Goal: Communication & Community: Share content

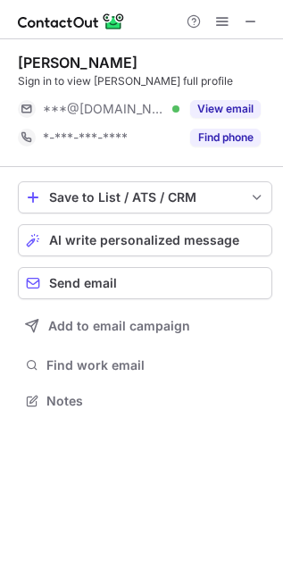
scroll to position [389, 283]
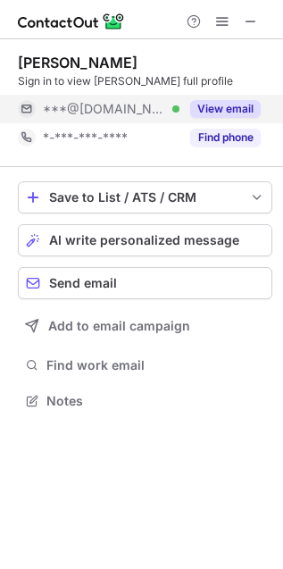
click at [237, 114] on button "View email" at bounding box center [225, 109] width 71 height 18
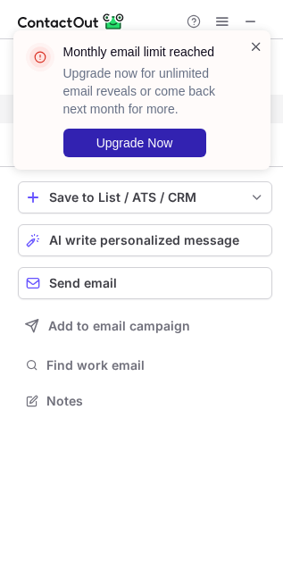
click at [260, 46] on span at bounding box center [256, 47] width 14 height 18
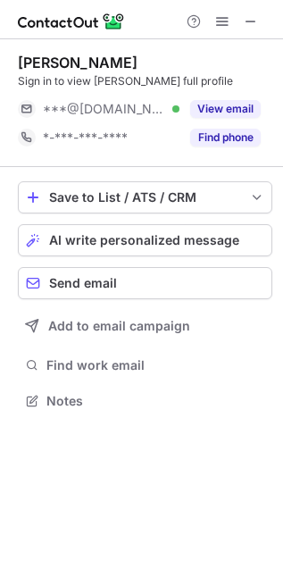
scroll to position [389, 283]
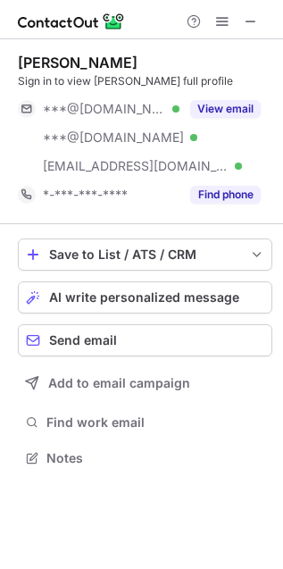
scroll to position [445, 283]
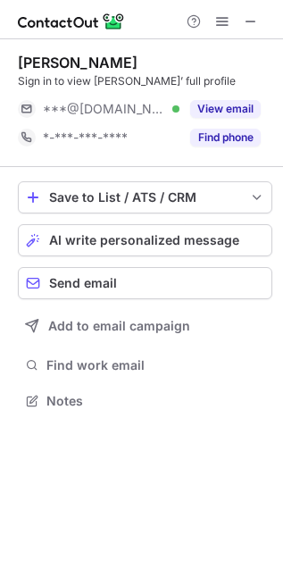
scroll to position [389, 283]
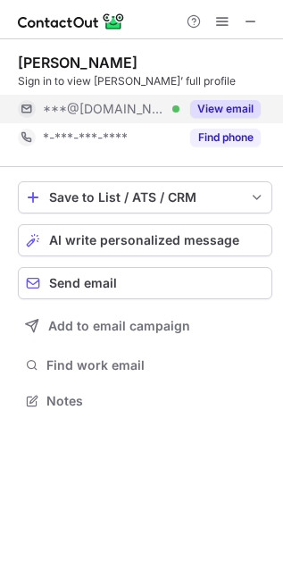
click at [221, 107] on button "View email" at bounding box center [225, 109] width 71 height 18
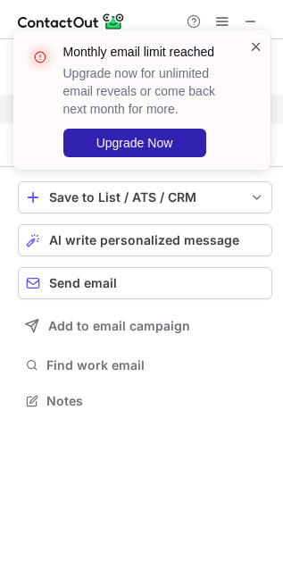
click at [257, 40] on span at bounding box center [256, 47] width 14 height 18
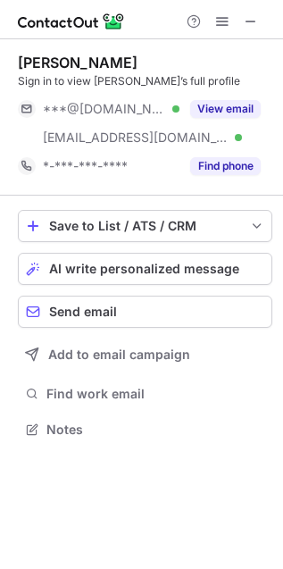
scroll to position [417, 283]
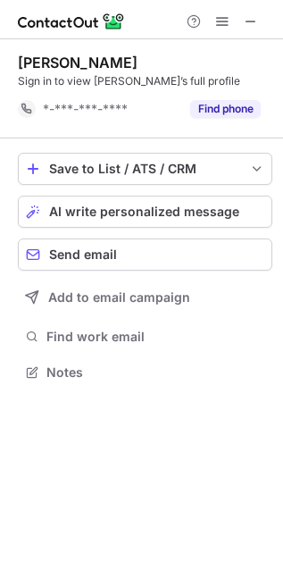
scroll to position [9, 9]
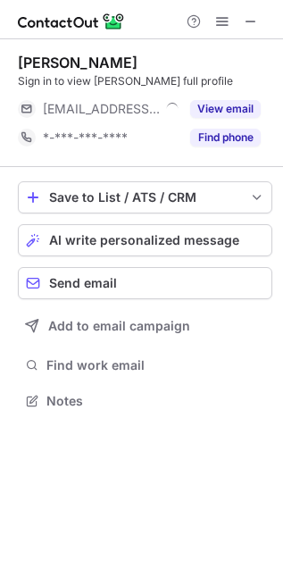
scroll to position [389, 283]
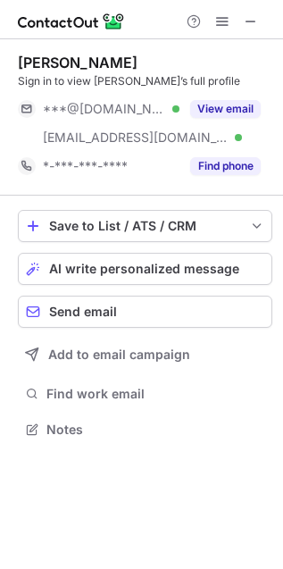
scroll to position [417, 283]
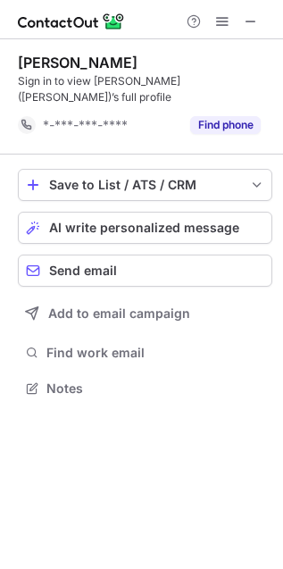
scroll to position [9, 9]
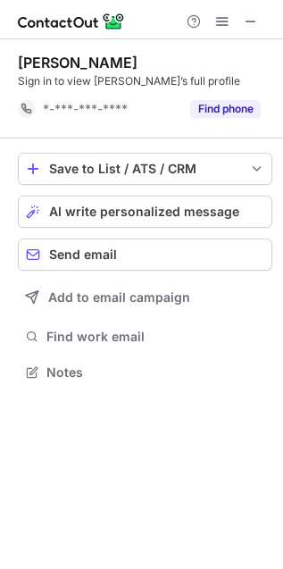
scroll to position [9, 9]
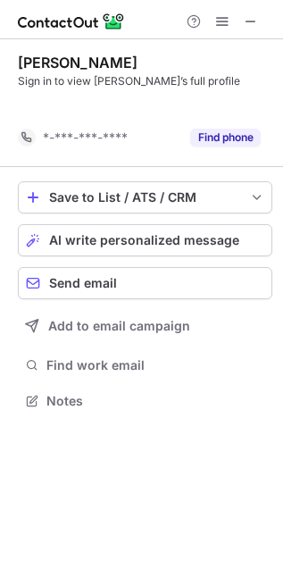
scroll to position [9, 9]
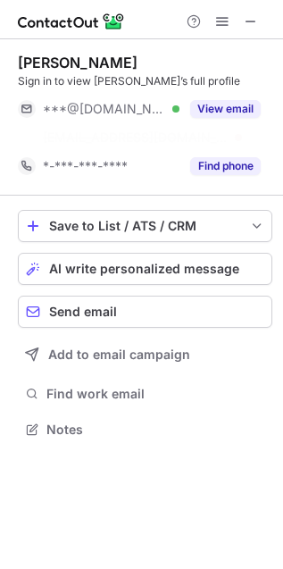
scroll to position [10, 9]
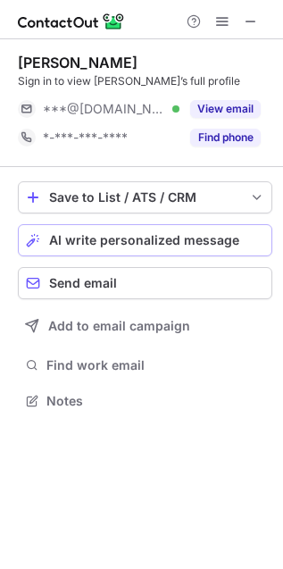
click at [115, 242] on span "AI write personalized message" at bounding box center [144, 240] width 190 height 14
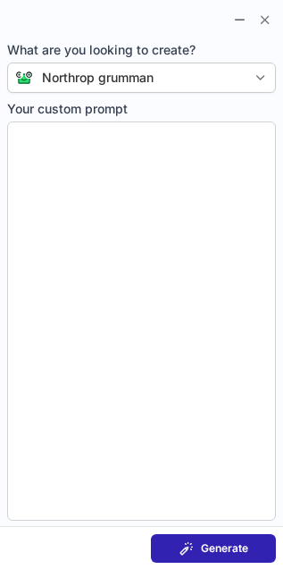
type textarea "**********"
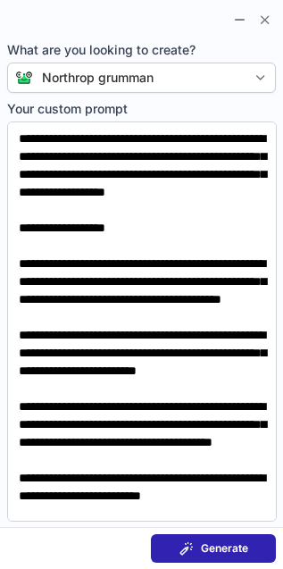
click at [222, 552] on span "Generate" at bounding box center [224, 548] width 47 height 14
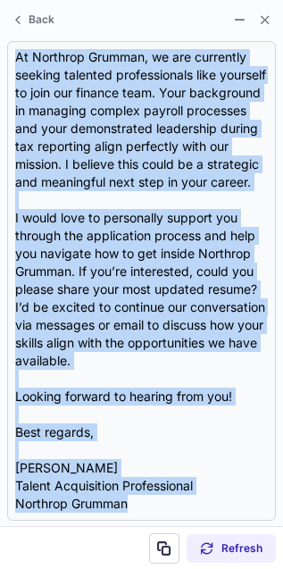
scroll to position [447, 0]
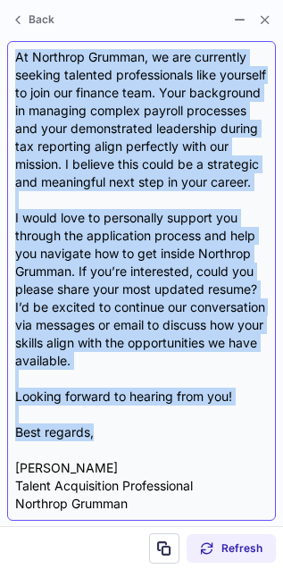
drag, startPoint x: 11, startPoint y: 143, endPoint x: 122, endPoint y: 427, distance: 305.3
click at [122, 427] on div "Subject: Exciting Opportunities at Northrop Grumman Body: Hi Cheryl, I hope thi…" at bounding box center [141, 281] width 269 height 480
copy div "Hi Cheryl, I hope this message finds you well! I came across your profile and w…"
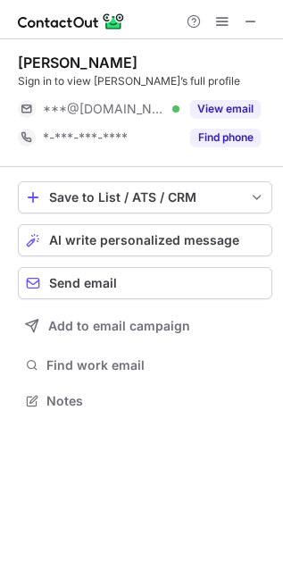
scroll to position [389, 283]
click at [114, 237] on span "AI write personalized message" at bounding box center [144, 240] width 190 height 14
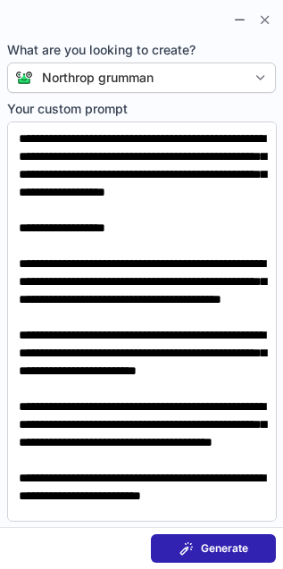
click at [206, 532] on section "Generate" at bounding box center [141, 548] width 283 height 43
click at [223, 549] on span "Generate" at bounding box center [224, 548] width 47 height 14
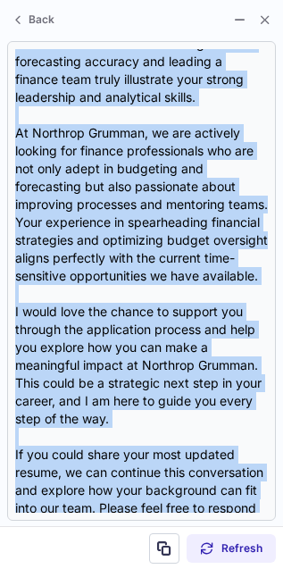
scroll to position [429, 0]
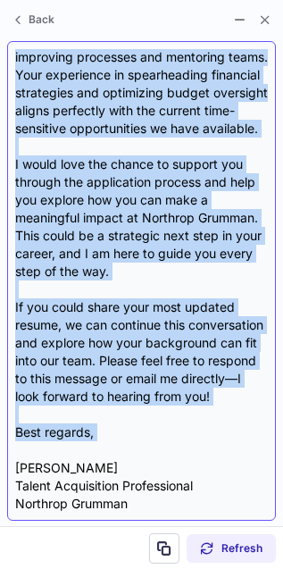
drag, startPoint x: 16, startPoint y: 139, endPoint x: 140, endPoint y: 459, distance: 343.1
click at [140, 459] on div "Subject: Exciting Opportunity at Northrop Grumman Body: Hi Melanie, I hope this…" at bounding box center [141, 281] width 253 height 464
copy div "Hi Melanie, I hope this message finds you well! I came across your profile and …"
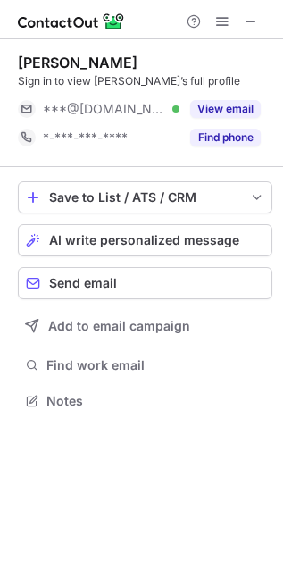
scroll to position [10, 9]
click at [119, 237] on span "AI write personalized message" at bounding box center [144, 240] width 190 height 14
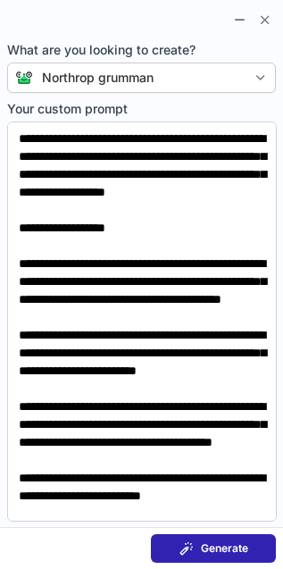
click at [246, 539] on button "Generate" at bounding box center [213, 548] width 125 height 29
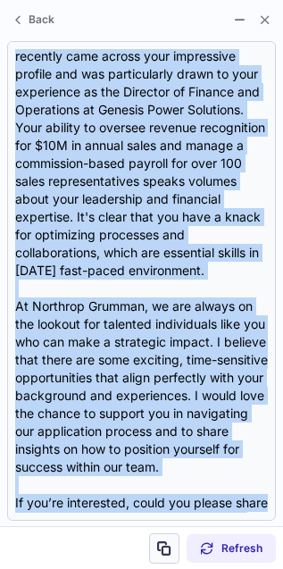
scroll to position [340, 0]
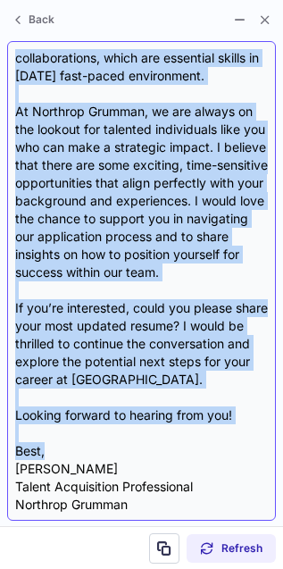
drag, startPoint x: 14, startPoint y: 143, endPoint x: 155, endPoint y: 453, distance: 340.3
click at [155, 453] on div "Subject: Exploring Exciting Opportunities at Northrop Grumman Body: Hi Cheryl, …" at bounding box center [141, 281] width 253 height 464
copy div "Hi Cheryl, I hope this message finds you well! I recently came across your impr…"
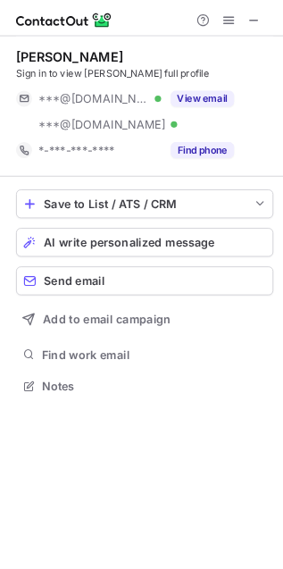
scroll to position [417, 283]
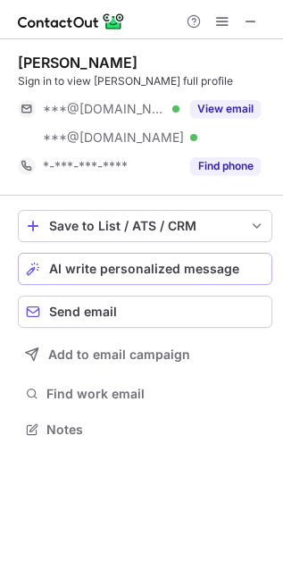
click at [109, 264] on span "AI write personalized message" at bounding box center [144, 269] width 190 height 14
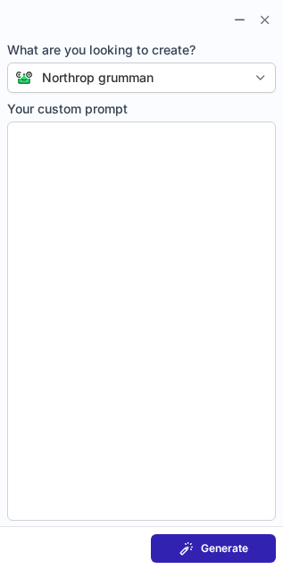
type textarea "**********"
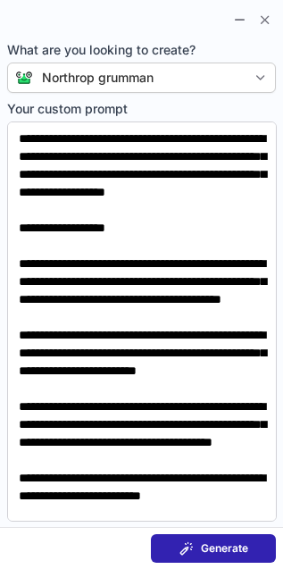
click at [225, 541] on span "Generate" at bounding box center [224, 548] width 47 height 14
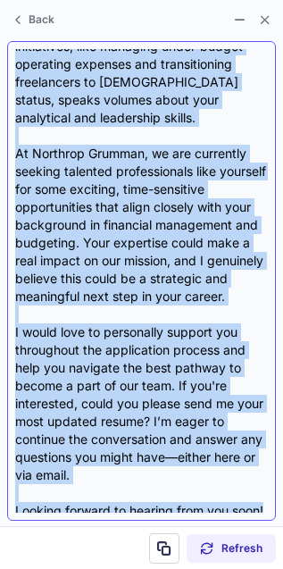
scroll to position [447, 0]
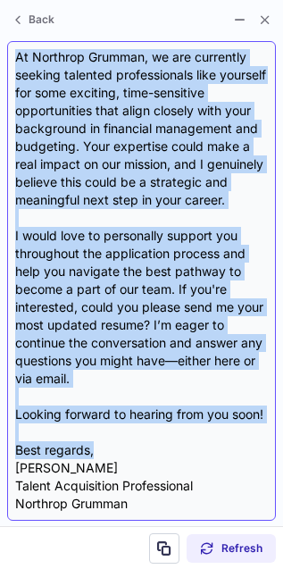
drag, startPoint x: 18, startPoint y: 148, endPoint x: 120, endPoint y: 442, distance: 311.1
click at [120, 442] on div "Subject: Exciting Opportunities at Northrop Grumman Body: Hi [PERSON_NAME], I h…" at bounding box center [141, 281] width 253 height 464
copy div "Lo Ipsumdo, S amet cons adipisc elits doe temp! I'u Laboree Dolorem, a Enimad M…"
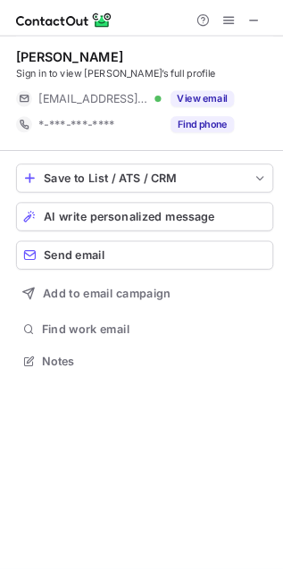
scroll to position [389, 283]
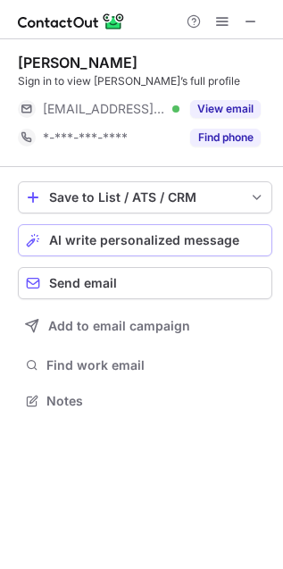
click at [128, 239] on span "AI write personalized message" at bounding box center [144, 240] width 190 height 14
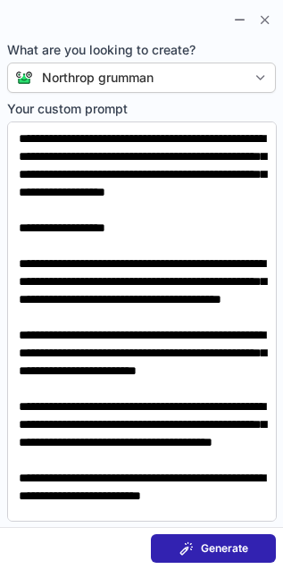
click at [232, 541] on span "Generate" at bounding box center [224, 548] width 47 height 14
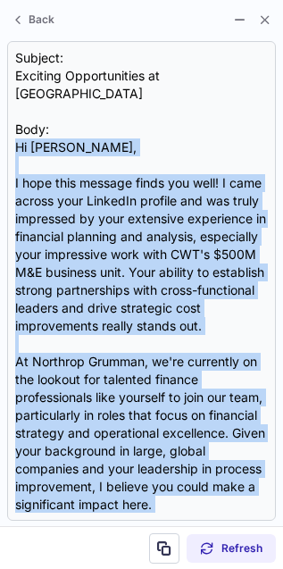
scroll to position [447, 0]
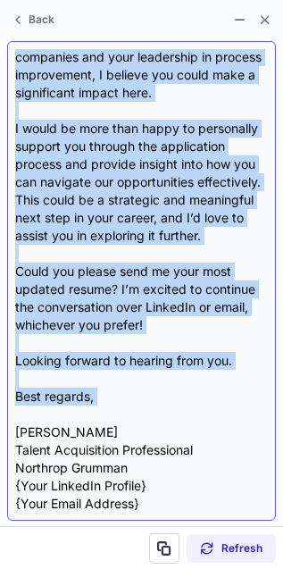
drag, startPoint x: 13, startPoint y: 145, endPoint x: 102, endPoint y: 407, distance: 277.2
click at [102, 407] on div "Subject: Exciting Opportunities at Northrop Grumman Body: Hi Julie, I hope this…" at bounding box center [141, 281] width 269 height 480
copy div "Hi Julie, I hope this message finds you well! I came across your LinkedIn profi…"
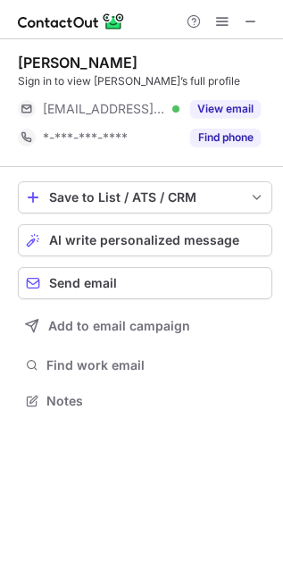
scroll to position [389, 283]
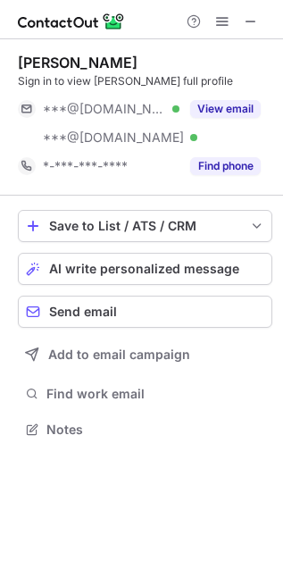
scroll to position [417, 283]
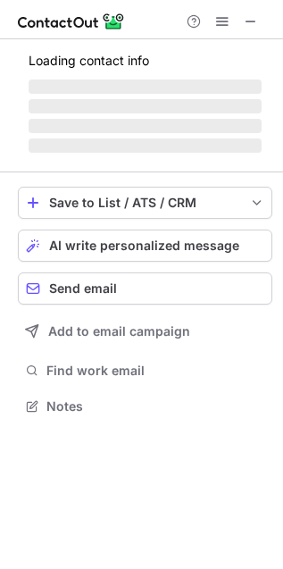
scroll to position [417, 283]
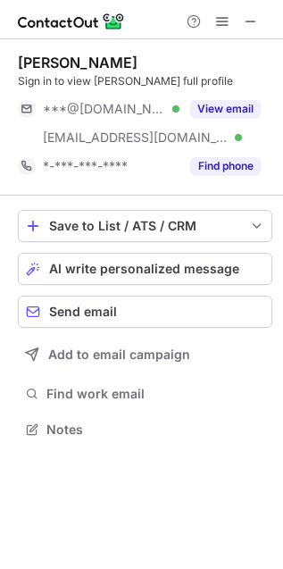
scroll to position [417, 283]
click at [103, 269] on span "AI write personalized message" at bounding box center [144, 269] width 190 height 14
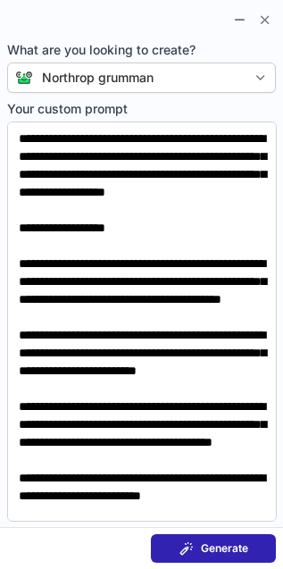
click at [232, 545] on span "Generate" at bounding box center [224, 548] width 47 height 14
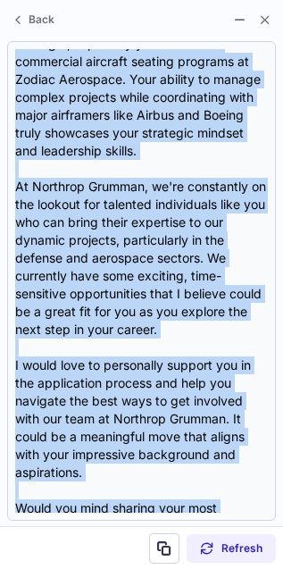
scroll to position [482, 0]
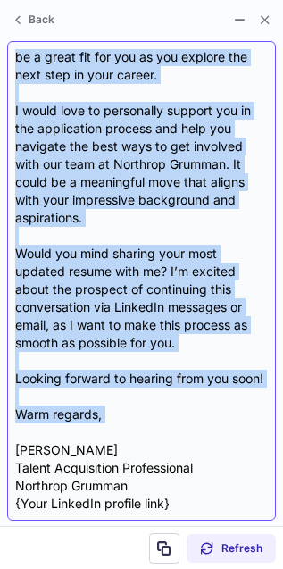
drag, startPoint x: 14, startPoint y: 148, endPoint x: 130, endPoint y: 430, distance: 304.5
click at [130, 430] on div "Subject: Exciting Opportunities at Northrop Grumman! Body: Hi Linda, I hope thi…" at bounding box center [141, 281] width 253 height 464
copy div "Hi Linda, I hope this message finds you well! I came across your impressive pro…"
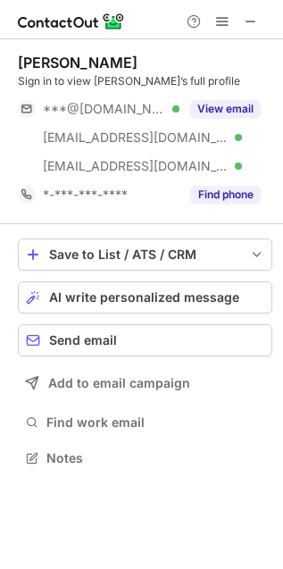
scroll to position [445, 283]
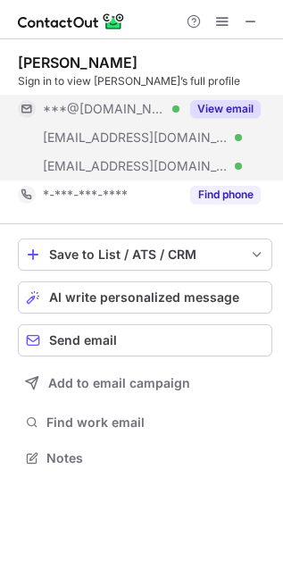
click at [233, 105] on button "View email" at bounding box center [225, 109] width 71 height 18
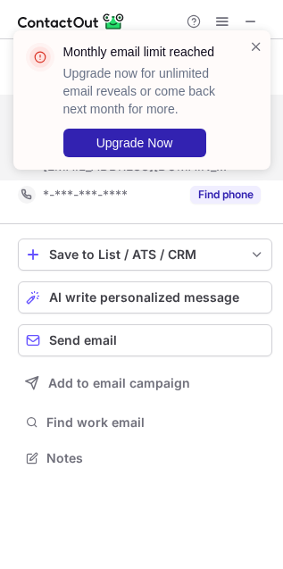
click at [255, 33] on div "Monthly email limit reached Upgrade now for unlimited email reveals or come bac…" at bounding box center [141, 99] width 257 height 139
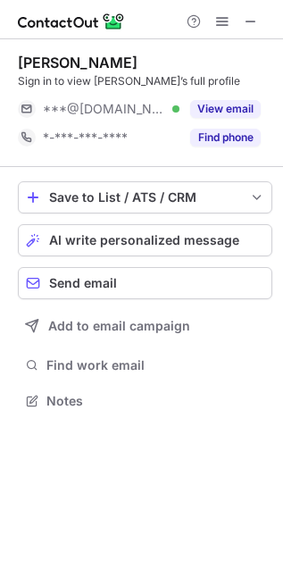
scroll to position [389, 283]
click at [157, 237] on span "AI write personalized message" at bounding box center [144, 240] width 190 height 14
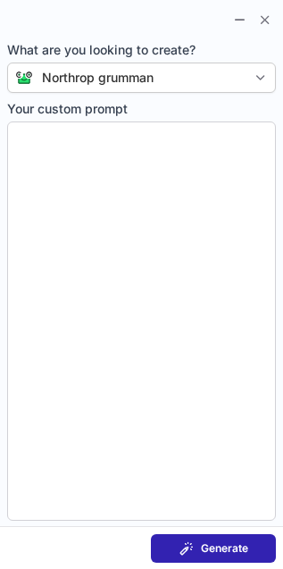
type textarea "**********"
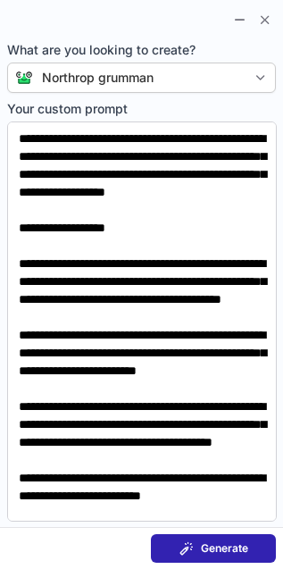
click at [222, 541] on button "Generate" at bounding box center [213, 548] width 125 height 29
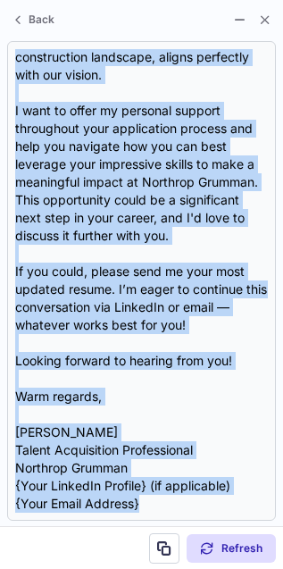
scroll to position [465, 0]
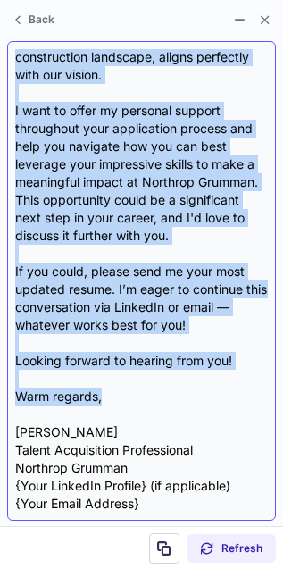
drag, startPoint x: 16, startPoint y: 152, endPoint x: 156, endPoint y: 402, distance: 286.8
click at [156, 402] on div "Subject: Exciting Opportunities at Northrop Grumman Body: Hi [PERSON_NAME], I h…" at bounding box center [141, 281] width 253 height 464
copy div "Hi [PERSON_NAME], I hope this message finds you well! I recently came across yo…"
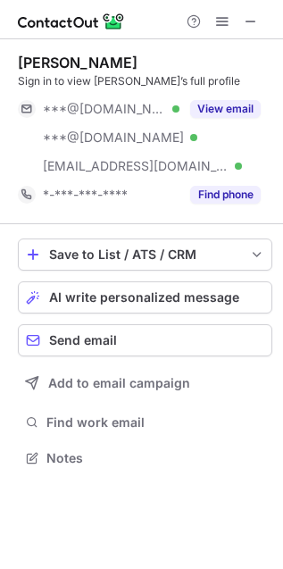
scroll to position [445, 283]
click at [128, 295] on span "AI write personalized message" at bounding box center [144, 297] width 190 height 14
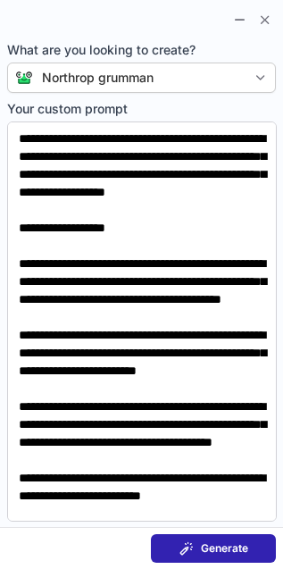
click at [239, 556] on button "Generate" at bounding box center [213, 548] width 125 height 29
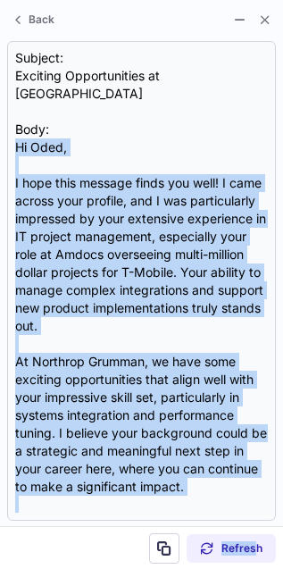
scroll to position [268, 0]
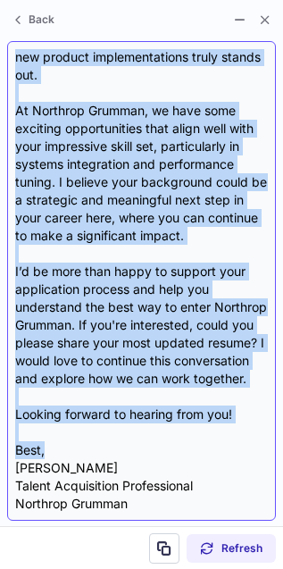
drag, startPoint x: 15, startPoint y: 151, endPoint x: 182, endPoint y: 449, distance: 341.2
click at [182, 449] on div "Subject: Exciting Opportunities at Northrop Grumman Body: Hi Oded, I hope this …" at bounding box center [141, 281] width 253 height 464
copy div "Hi Oded, I hope this message finds you well! I came across your profile, and I …"
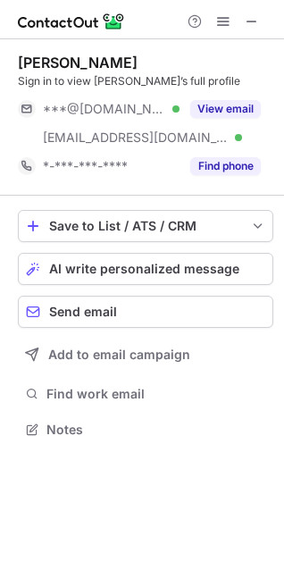
scroll to position [417, 284]
click at [212, 270] on span "AI write personalized message" at bounding box center [144, 269] width 190 height 14
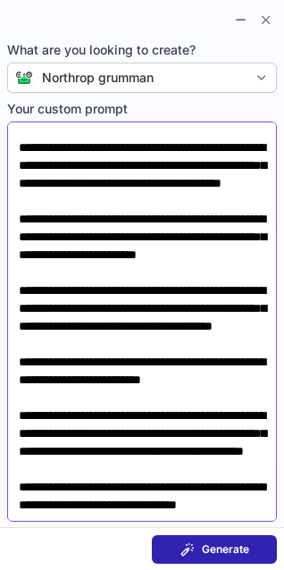
scroll to position [0, 0]
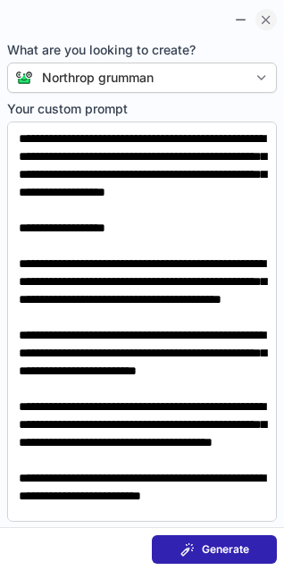
click at [264, 17] on span at bounding box center [266, 20] width 14 height 14
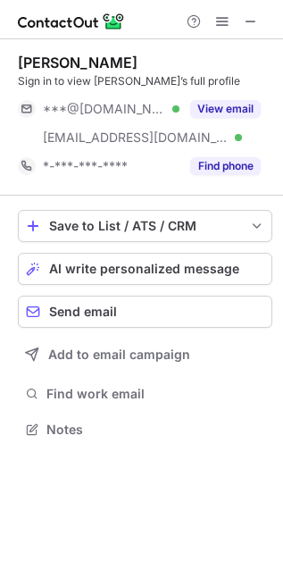
scroll to position [417, 283]
click at [139, 253] on button "AI write personalized message" at bounding box center [145, 269] width 255 height 32
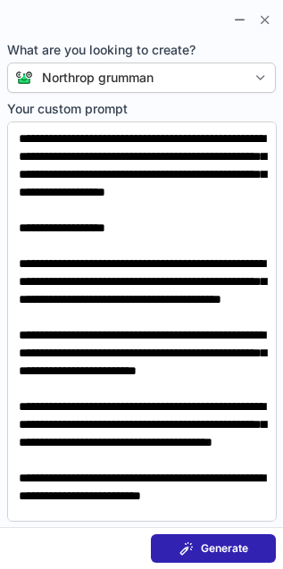
click at [238, 544] on span "Generate" at bounding box center [224, 548] width 47 height 14
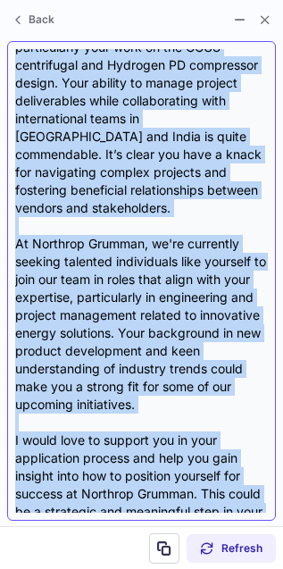
scroll to position [500, 0]
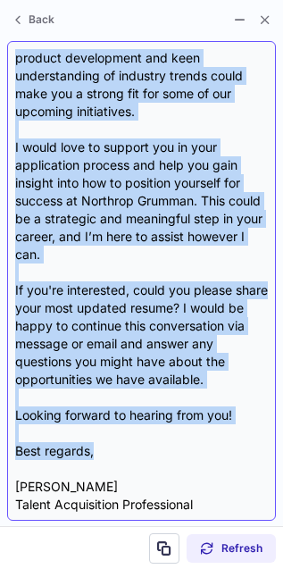
drag, startPoint x: 16, startPoint y: 140, endPoint x: 144, endPoint y: 440, distance: 326.3
click at [144, 440] on div "Subject: Exciting Opportunities at Northrop Grumman Body: Hi Brian, I hope this…" at bounding box center [141, 281] width 253 height 464
copy div "Hi Brian, I hope this message finds you well! I came across your profile, and I…"
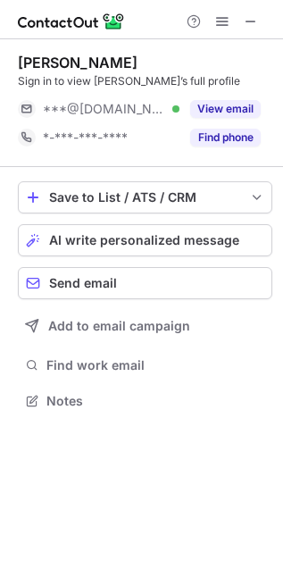
scroll to position [389, 283]
click at [159, 239] on span "AI write personalized message" at bounding box center [144, 240] width 190 height 14
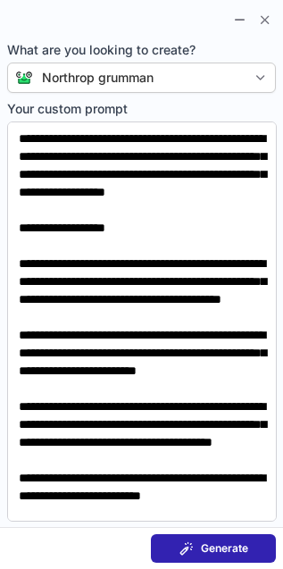
click at [234, 550] on span "Generate" at bounding box center [224, 548] width 47 height 14
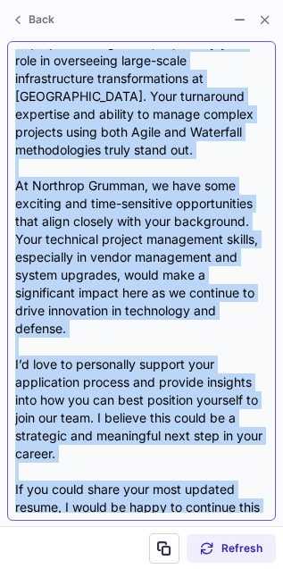
scroll to position [340, 0]
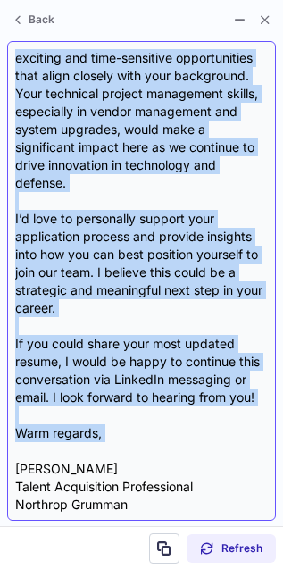
drag, startPoint x: 11, startPoint y: 139, endPoint x: 170, endPoint y: 453, distance: 351.6
click at [170, 453] on div "Subject: Exciting Opportunities at Northrop Grumman Body: Hi Mark, I hope this …" at bounding box center [141, 281] width 269 height 480
copy div "Hi Mark, I hope this message finds you well! I came across your profile, and I …"
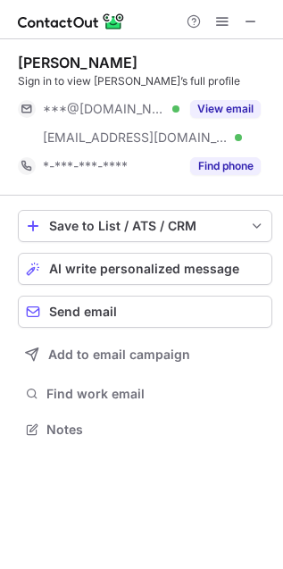
scroll to position [417, 283]
click at [105, 264] on span "AI write personalized message" at bounding box center [144, 269] width 190 height 14
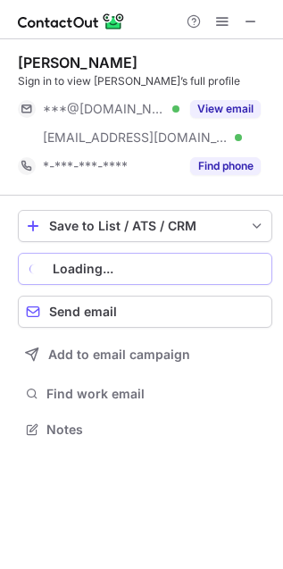
drag, startPoint x: 88, startPoint y: 267, endPoint x: -164, endPoint y: 206, distance: 260.0
click at [0, 206] on html "Rahul Dwivedi Sign in to view Rahul’s full profile ***@gmail.com Verified ***@a…" at bounding box center [141, 284] width 283 height 569
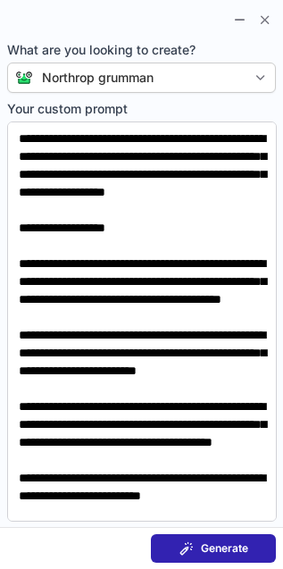
click at [225, 552] on span "Generate" at bounding box center [224, 548] width 47 height 14
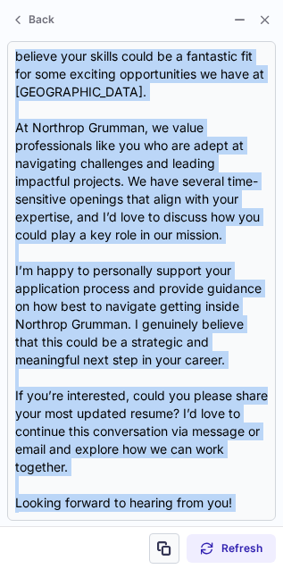
scroll to position [411, 0]
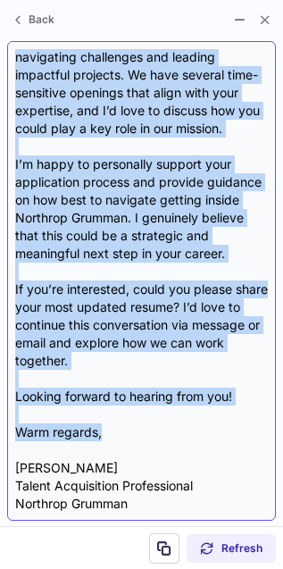
drag, startPoint x: 15, startPoint y: 140, endPoint x: 176, endPoint y: 439, distance: 339.0
click at [176, 439] on div "Subject: Exciting Opportunities at Northrop Grumman Body: Hi Rahul, I hope this…" at bounding box center [141, 281] width 253 height 464
copy div "Hi Rahul, I hope this message finds you well! I came across your profile and wa…"
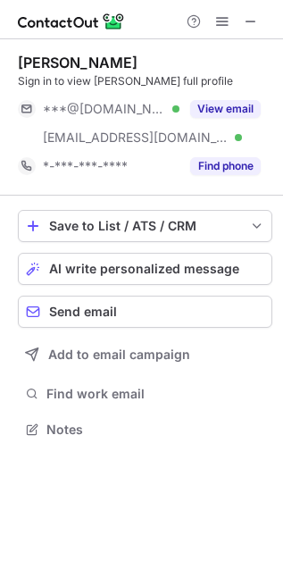
scroll to position [417, 283]
click at [168, 259] on button "AI write personalized message" at bounding box center [145, 269] width 255 height 32
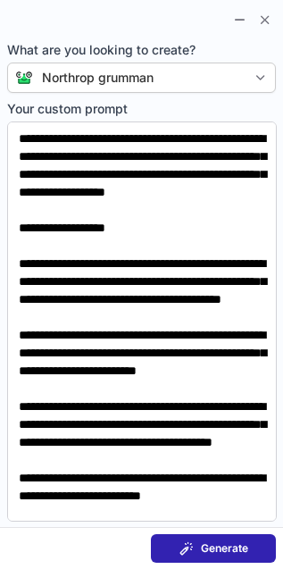
click at [237, 550] on span "Generate" at bounding box center [224, 548] width 47 height 14
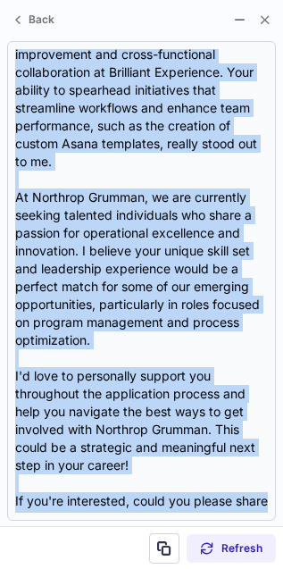
scroll to position [465, 0]
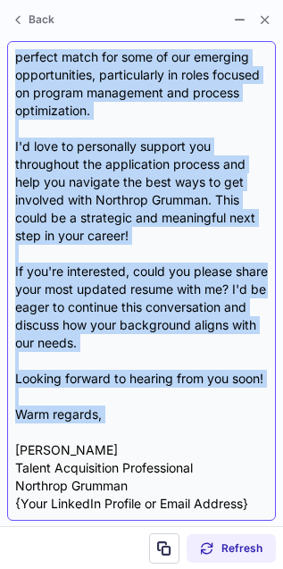
drag, startPoint x: 12, startPoint y: 142, endPoint x: 169, endPoint y: 437, distance: 334.2
click at [168, 436] on div "Subject: Exciting Opportunities at Northrop Grumman Body: Hi Jessica, I hope th…" at bounding box center [141, 281] width 269 height 480
copy div "Hi Jessica, I hope this message finds you well! I recently came across your pro…"
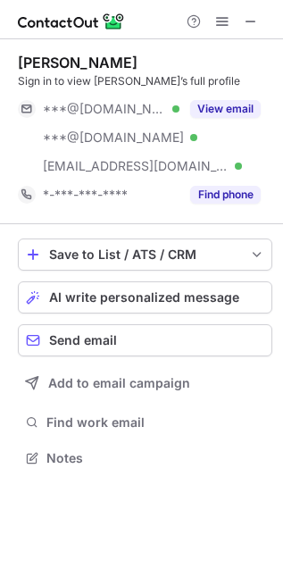
scroll to position [445, 283]
click at [149, 298] on span "AI write personalized message" at bounding box center [144, 297] width 190 height 14
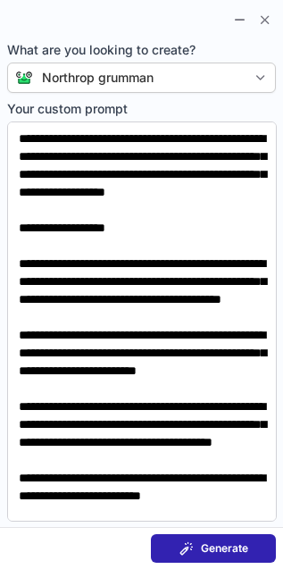
click at [228, 544] on span "Generate" at bounding box center [224, 548] width 47 height 14
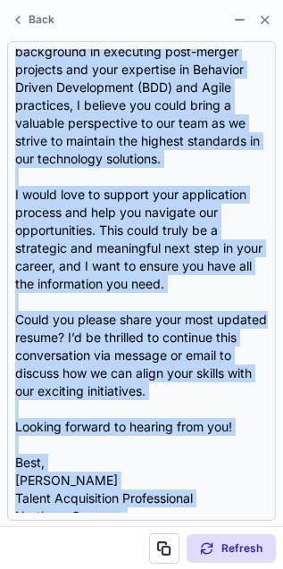
scroll to position [500, 0]
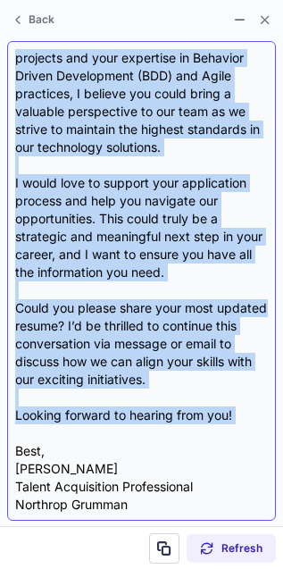
drag, startPoint x: 18, startPoint y: 143, endPoint x: 204, endPoint y: 441, distance: 351.5
click at [204, 441] on div "Subject: Exciting Opportunities at Northrop Grumman Body: Hi Ebony, I hope this…" at bounding box center [141, 281] width 253 height 464
click at [203, 442] on div "Subject: Exciting Opportunities at Northrop Grumman Body: Hi Ebony, I hope this…" at bounding box center [141, 281] width 253 height 464
drag, startPoint x: 11, startPoint y: 147, endPoint x: 179, endPoint y: 444, distance: 340.9
click at [179, 444] on div "Subject: Exciting Opportunities at Northrop Grumman Body: Hi Ebony, I hope this…" at bounding box center [141, 281] width 269 height 480
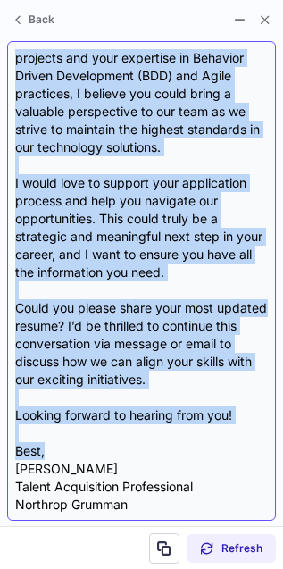
copy div "Hi Ebony, I hope this message finds you well! I recently came across your profi…"
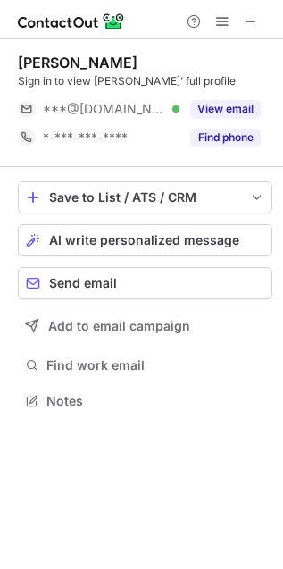
scroll to position [389, 283]
click at [134, 238] on span "AI write personalized message" at bounding box center [144, 240] width 190 height 14
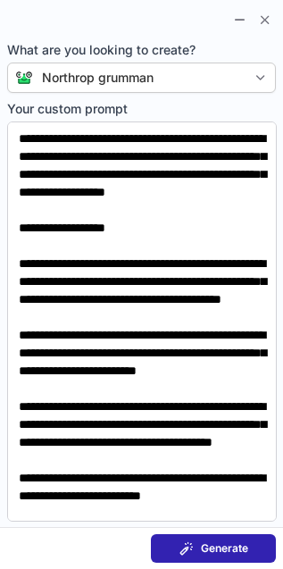
click at [229, 541] on button "Generate" at bounding box center [213, 548] width 125 height 29
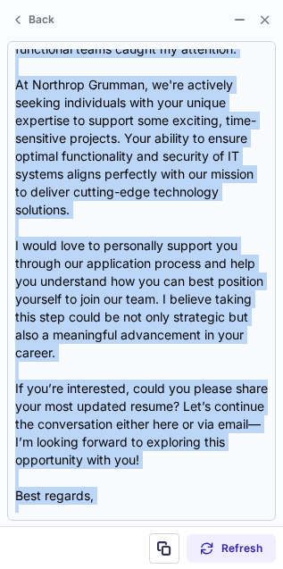
scroll to position [429, 0]
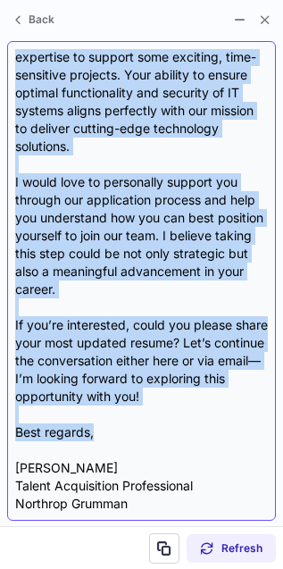
drag, startPoint x: 11, startPoint y: 143, endPoint x: 197, endPoint y: 439, distance: 349.8
click at [197, 439] on div "Subject: Exciting Opportunities at Northrop Grumman! Body: Hi James, I hope thi…" at bounding box center [141, 281] width 269 height 480
copy div "Hi James, I hope this message finds you well! I came across your profile and wa…"
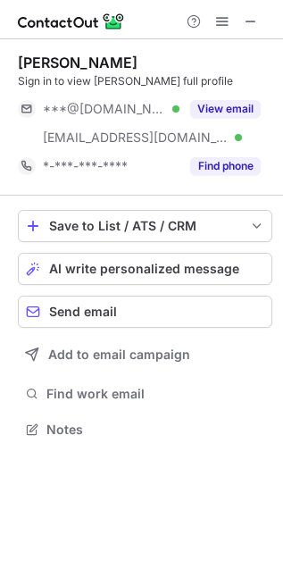
scroll to position [417, 283]
click at [132, 264] on span "AI write personalized message" at bounding box center [144, 269] width 190 height 14
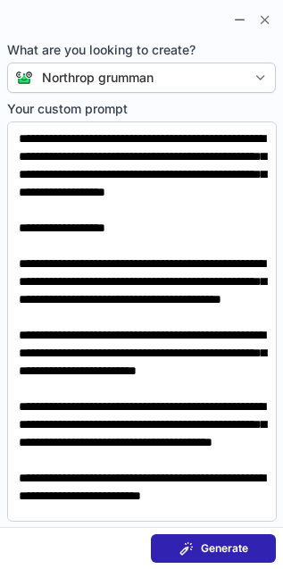
click at [231, 550] on span "Generate" at bounding box center [224, 548] width 47 height 14
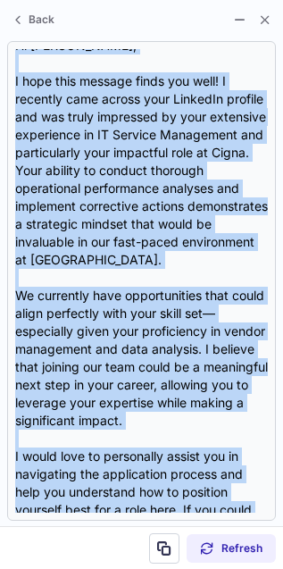
scroll to position [322, 0]
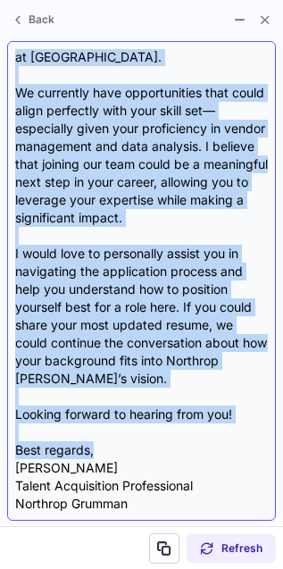
drag, startPoint x: 17, startPoint y: 149, endPoint x: 122, endPoint y: 442, distance: 311.1
click at [122, 442] on div "Subject: Exciting Opportunities at Northrop Grumman! Body: Hi [PERSON_NAME], I …" at bounding box center [141, 281] width 253 height 464
copy div "Lo Ipsum, D sita cons adipisc elits doe temp! I utlabore etdo magnaa enim Admin…"
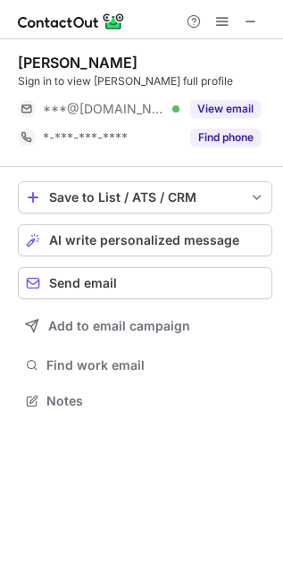
scroll to position [10, 9]
click at [149, 233] on span "AI write personalized message" at bounding box center [144, 240] width 190 height 14
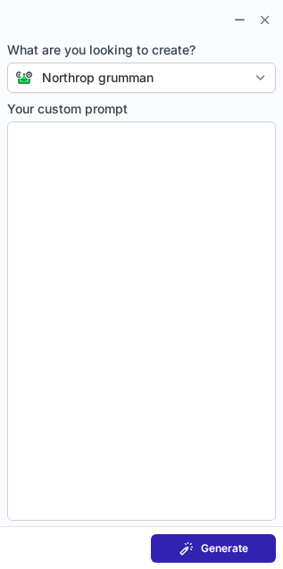
type textarea "**********"
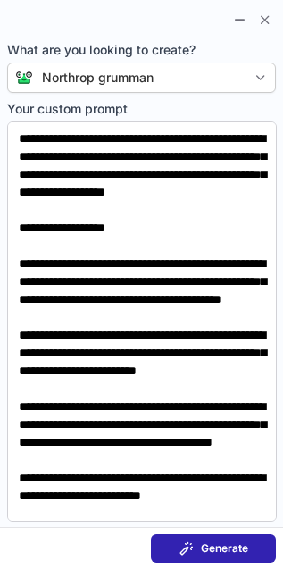
click at [237, 552] on span "Generate" at bounding box center [224, 548] width 47 height 14
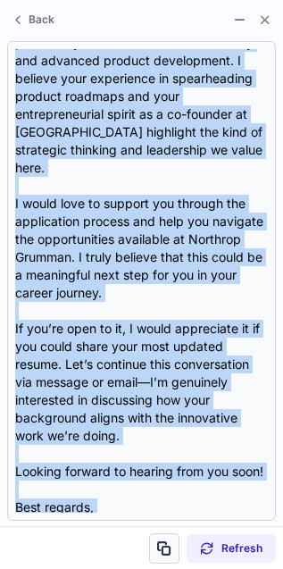
scroll to position [554, 0]
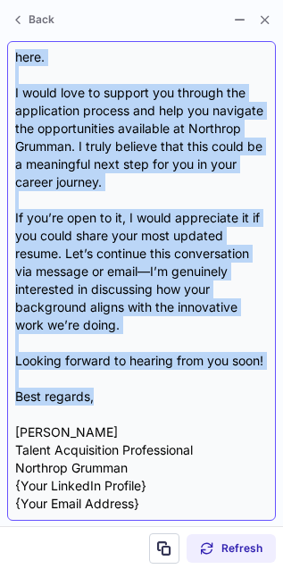
drag, startPoint x: 15, startPoint y: 143, endPoint x: 152, endPoint y: 403, distance: 293.7
click at [152, 403] on div "Subject: Exciting Opportunities at Northrop Grumman Body: Hi Tyler, I came acro…" at bounding box center [141, 281] width 253 height 464
copy div "Hi Tyler, I came across your impressive profile and couldn’t help but be drawn …"
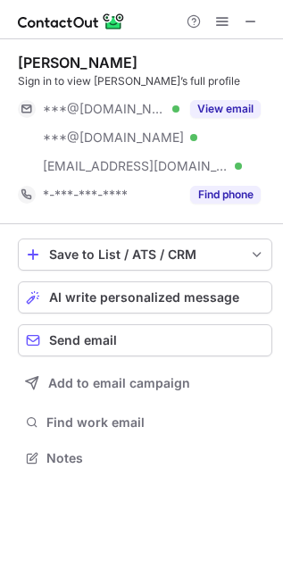
scroll to position [445, 283]
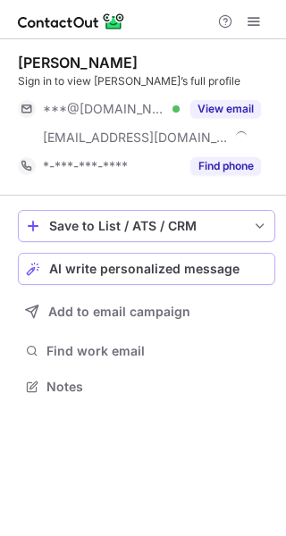
scroll to position [374, 286]
click at [110, 236] on button "Save to List / ATS / CRM" at bounding box center [146, 226] width 257 height 32
click at [147, 266] on span "AI write personalized message" at bounding box center [144, 269] width 190 height 14
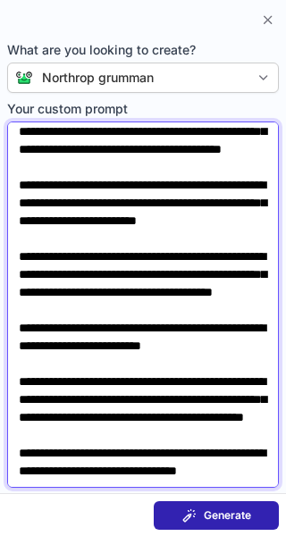
scroll to position [347, 0]
drag, startPoint x: 147, startPoint y: 266, endPoint x: 172, endPoint y: 302, distance: 44.1
click at [172, 302] on textarea "**********" at bounding box center [143, 305] width 272 height 366
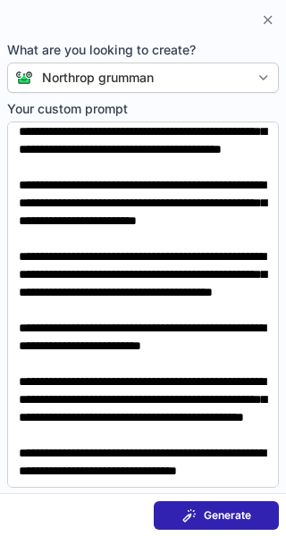
click at [231, 520] on span "Generate" at bounding box center [227, 515] width 47 height 14
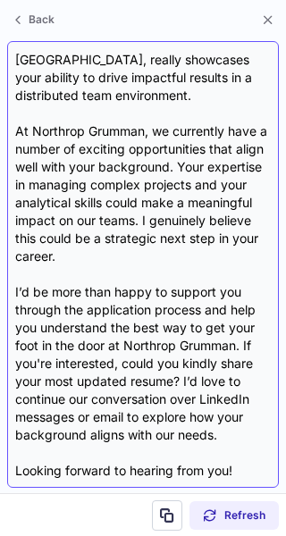
scroll to position [373, 0]
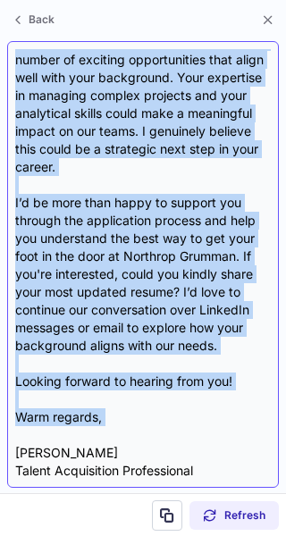
drag, startPoint x: 17, startPoint y: 139, endPoint x: 164, endPoint y: 423, distance: 320.1
click at [164, 423] on div "Subject: Exciting Opportunities at Northrop Grumman Body: Hi Leo, I hope this m…" at bounding box center [143, 264] width 256 height 431
copy div "Hi Leo, I hope this message finds you well! I came across your LinkedIn profile…"
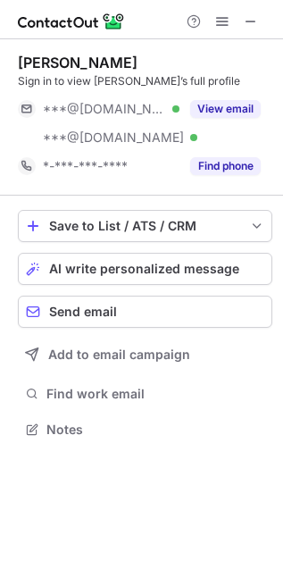
scroll to position [417, 283]
click at [156, 242] on div "Save to List / ATS / CRM List Select Lever Connect Greenhouse Connect Salesforc…" at bounding box center [145, 326] width 255 height 261
click at [157, 262] on span "AI write personalized message" at bounding box center [144, 269] width 190 height 14
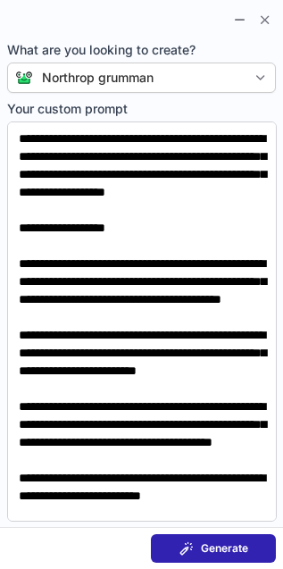
click at [244, 552] on span "Generate" at bounding box center [224, 548] width 47 height 14
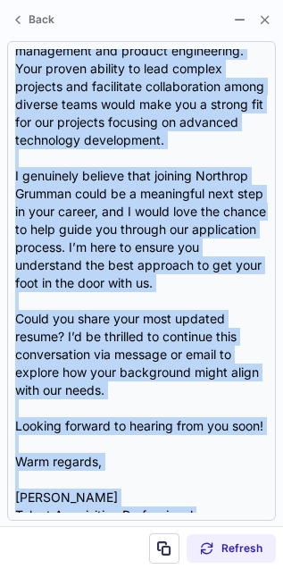
scroll to position [482, 0]
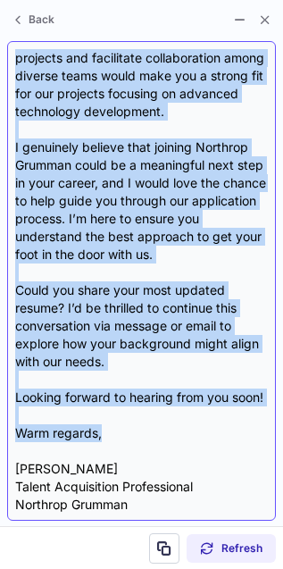
drag, startPoint x: 12, startPoint y: 149, endPoint x: 185, endPoint y: 439, distance: 337.4
click at [185, 439] on div "Subject: Potential Collaboration at Northrop Grumman Body: Hi [PERSON_NAME], I …" at bounding box center [141, 281] width 269 height 480
copy div "Lo Ipsu, D sita cons adipisc elits doe temp! I utlabore etdo magnaa enim admini…"
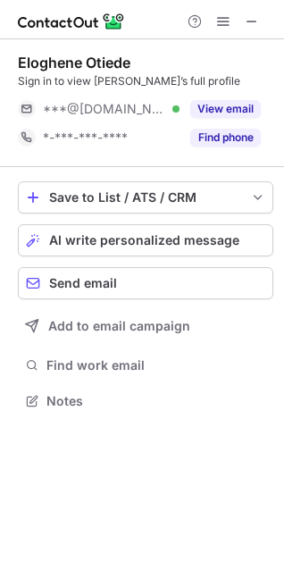
scroll to position [389, 284]
click at [153, 236] on span "AI write personalized message" at bounding box center [144, 240] width 190 height 14
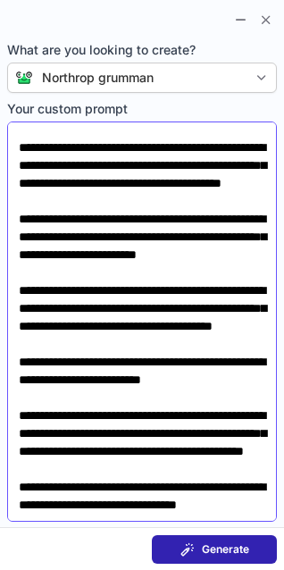
scroll to position [313, 0]
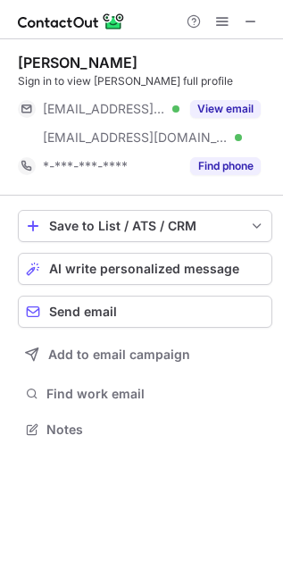
scroll to position [417, 283]
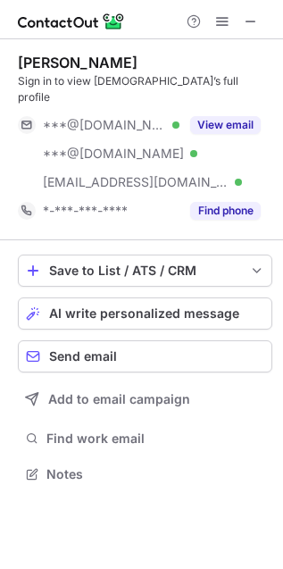
scroll to position [445, 283]
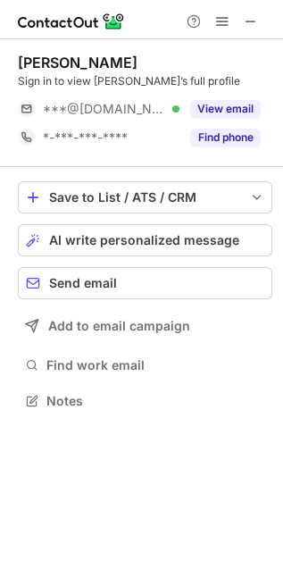
scroll to position [389, 283]
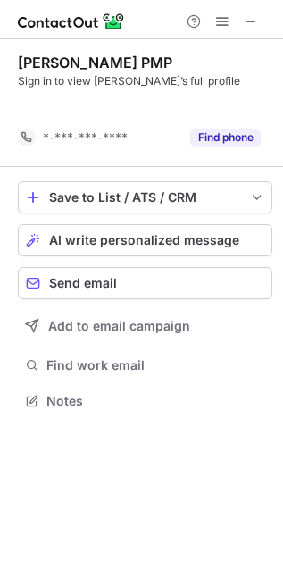
scroll to position [9, 9]
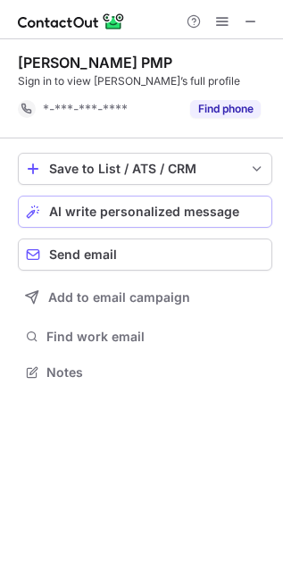
click at [140, 214] on span "AI write personalized message" at bounding box center [144, 212] width 190 height 14
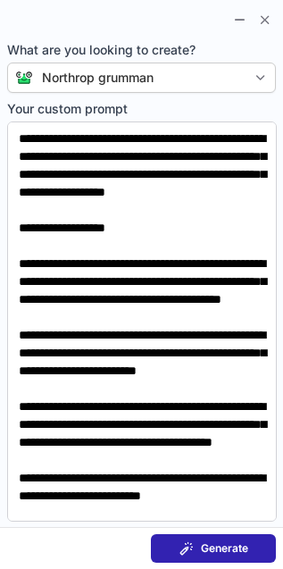
click at [233, 550] on span "Generate" at bounding box center [224, 548] width 47 height 14
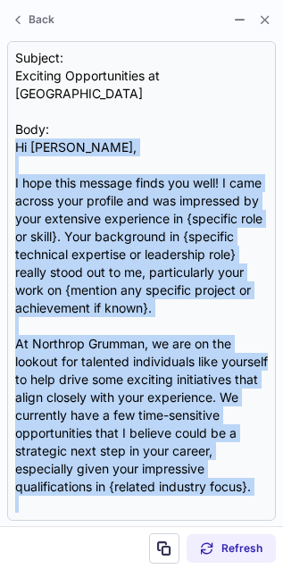
scroll to position [375, 0]
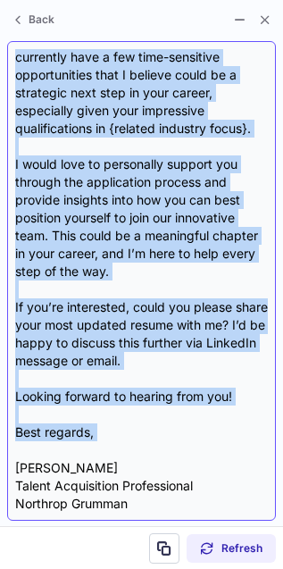
drag, startPoint x: 15, startPoint y: 139, endPoint x: 147, endPoint y: 448, distance: 335.1
click at [147, 448] on div "Subject: Exciting Opportunities at Northrop Grumman Body: Hi Nina, I hope this …" at bounding box center [141, 281] width 253 height 464
copy div "Hi Nina, I hope this message finds you well! I came across your profile and was…"
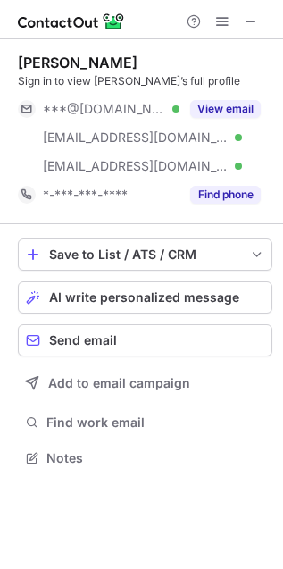
scroll to position [445, 283]
click at [185, 297] on span "AI write personalized message" at bounding box center [144, 297] width 190 height 14
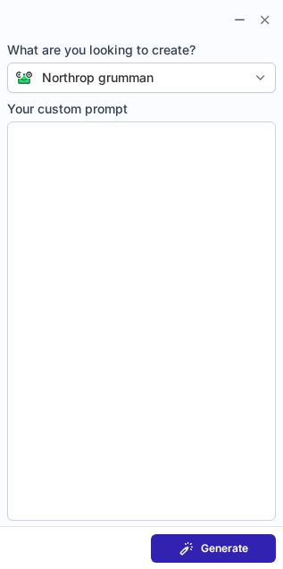
type textarea "**********"
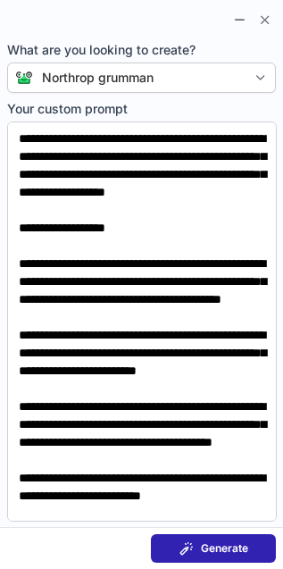
click at [246, 552] on span "Generate" at bounding box center [224, 548] width 47 height 14
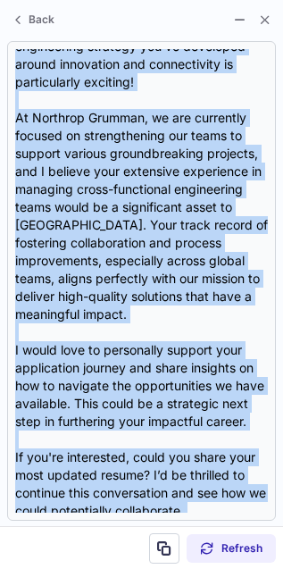
scroll to position [429, 0]
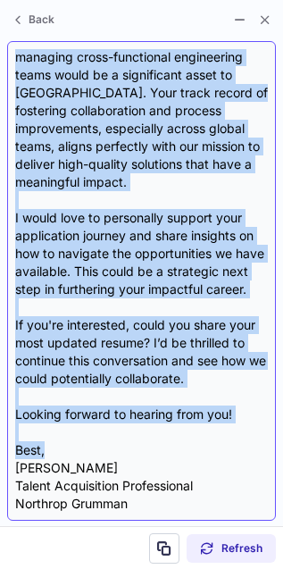
drag, startPoint x: 16, startPoint y: 139, endPoint x: 173, endPoint y: 457, distance: 354.8
click at [173, 457] on div "Subject: Exciting Opportunity at Northrop Grumman Body: Hi Jennifer, I hope thi…" at bounding box center [141, 281] width 253 height 464
copy div "Hi Jennifer, I hope this message finds you well! I recently came across your im…"
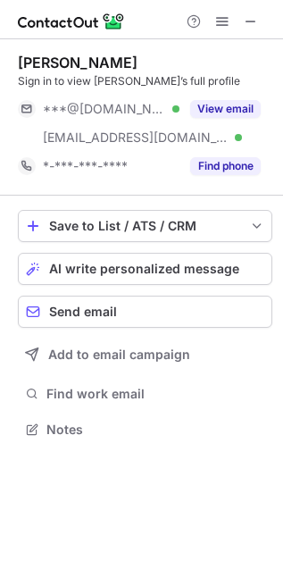
scroll to position [417, 283]
click at [130, 264] on span "AI write personalized message" at bounding box center [144, 269] width 190 height 14
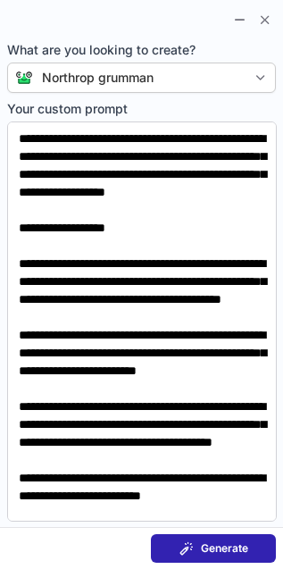
click at [224, 551] on span "Generate" at bounding box center [224, 548] width 47 height 14
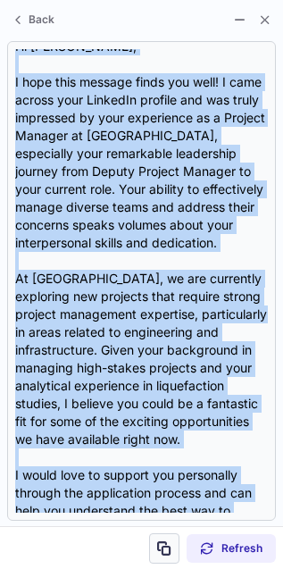
scroll to position [482, 0]
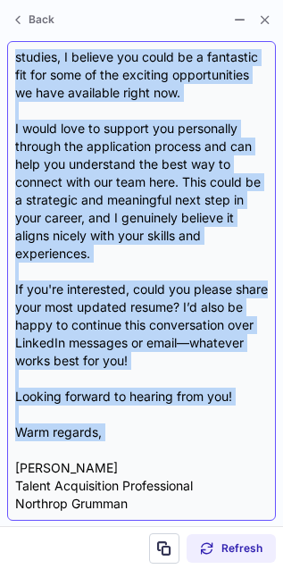
drag, startPoint x: 11, startPoint y: 145, endPoint x: 164, endPoint y: 450, distance: 342.0
click at [164, 450] on div "Subject: Exciting Opportunities at Northrop Grumman! Body: Hi [PERSON_NAME], I …" at bounding box center [141, 281] width 269 height 480
copy div "Hi [PERSON_NAME], I hope this message finds you well! I came across your Linked…"
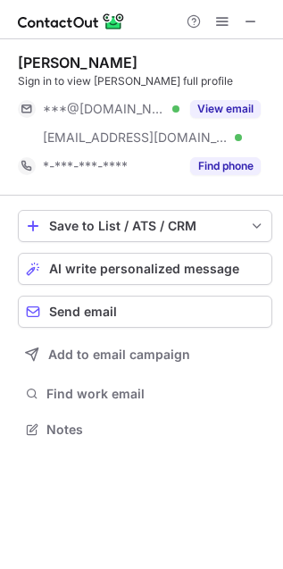
scroll to position [417, 283]
click at [132, 270] on span "AI write personalized message" at bounding box center [144, 269] width 190 height 14
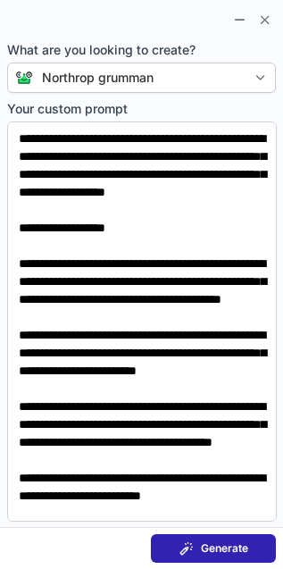
click at [221, 541] on button "Generate" at bounding box center [213, 548] width 125 height 29
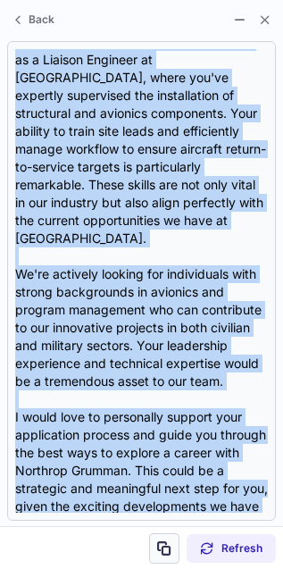
scroll to position [429, 0]
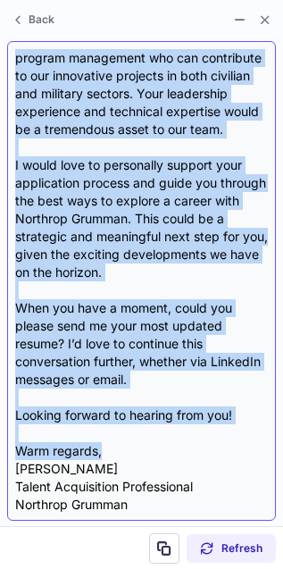
drag, startPoint x: 15, startPoint y: 146, endPoint x: 157, endPoint y: 442, distance: 328.9
click at [157, 442] on div "Subject: Exciting Opportunity at Northrop Grumman Body: Hi Corey, I hope this m…" at bounding box center [141, 281] width 253 height 464
copy div "Hi Corey, I hope this message finds you well! I came across your profile and wa…"
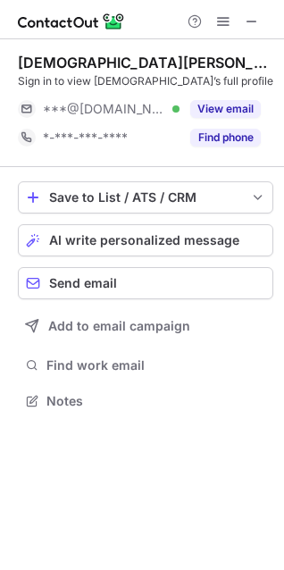
scroll to position [389, 284]
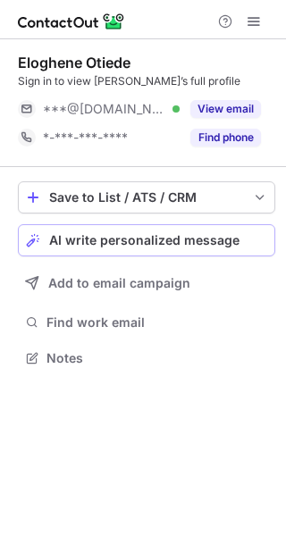
scroll to position [346, 286]
click at [139, 242] on span "AI write personalized message" at bounding box center [144, 240] width 190 height 14
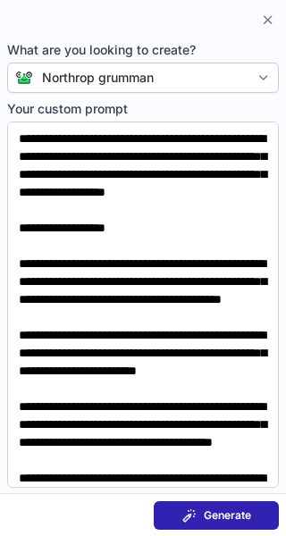
click at [227, 511] on span "Generate" at bounding box center [227, 515] width 47 height 14
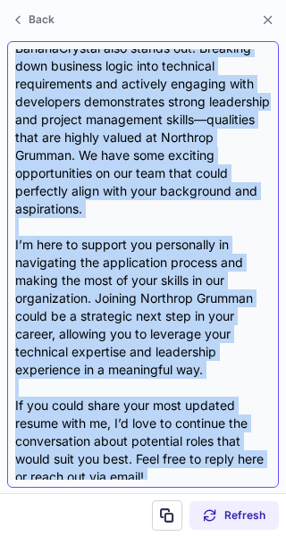
scroll to position [481, 0]
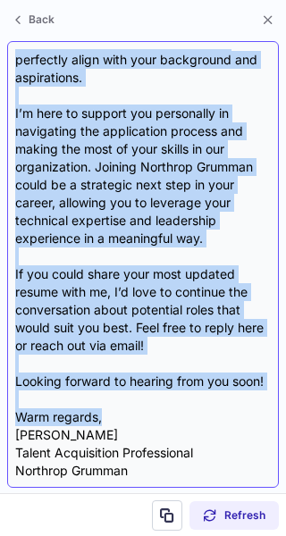
drag, startPoint x: 18, startPoint y: 143, endPoint x: 137, endPoint y: 423, distance: 304.7
click at [137, 423] on div "Subject: Exciting Opportunities at Northrop Grumman Body: Hi Eloghene, I hope t…" at bounding box center [143, 264] width 256 height 431
copy div "Hi Eloghene, I hope this message finds you well! I recently came across your pr…"
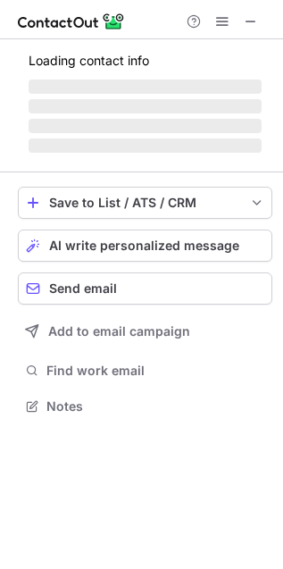
scroll to position [395, 283]
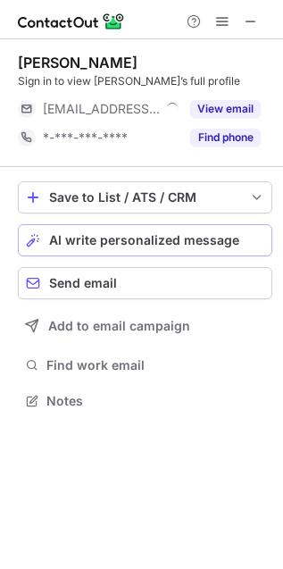
click at [123, 241] on span "AI write personalized message" at bounding box center [144, 240] width 190 height 14
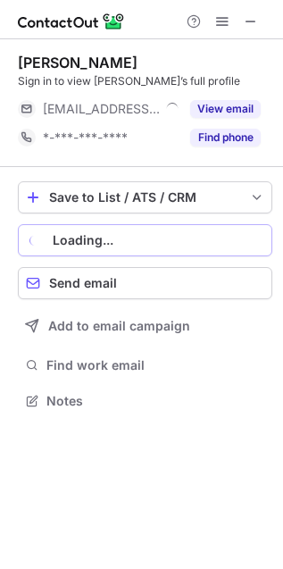
scroll to position [389, 283]
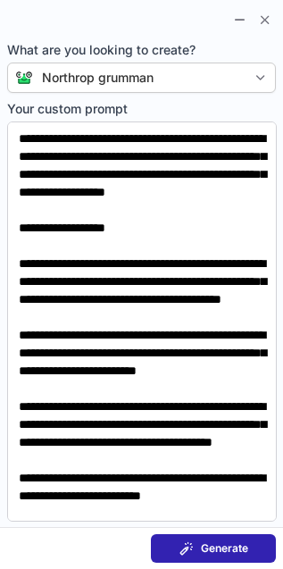
click at [231, 547] on span "Generate" at bounding box center [224, 548] width 47 height 14
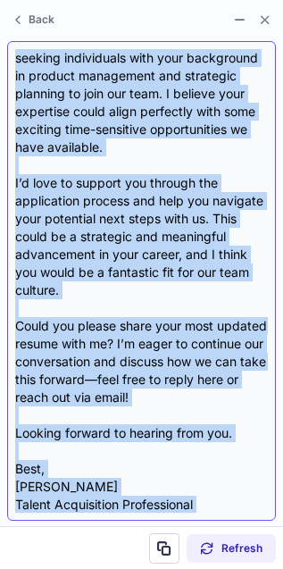
scroll to position [375, 0]
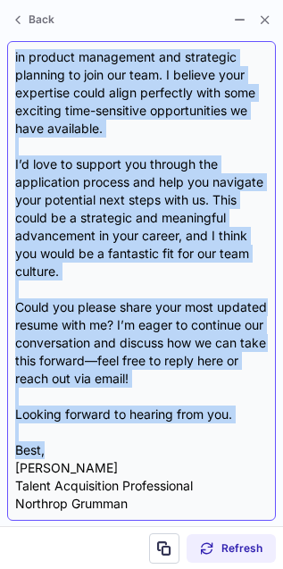
drag, startPoint x: 14, startPoint y: 149, endPoint x: 170, endPoint y: 454, distance: 342.0
click at [170, 454] on div "Subject: Exciting Opportunities at Northrop Grumman Body: Hi Mike, I hope this …" at bounding box center [141, 281] width 253 height 464
copy div "Hi Mike, I hope this message finds you well! I came across your profile and cou…"
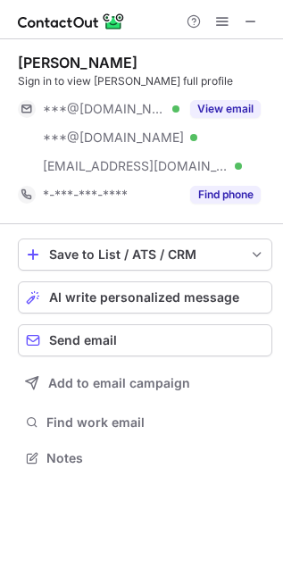
scroll to position [445, 283]
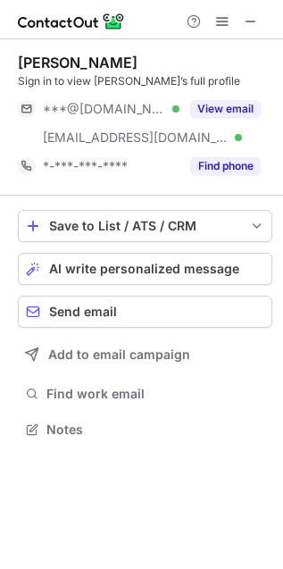
scroll to position [417, 283]
click at [133, 258] on button "AI write personalized message" at bounding box center [145, 269] width 255 height 32
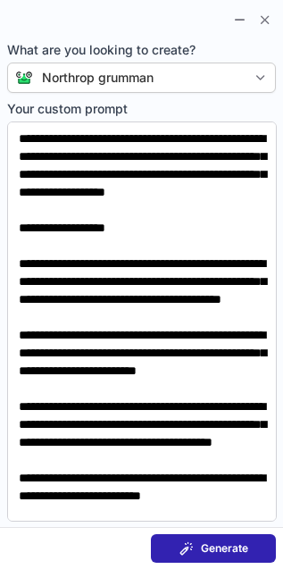
click at [219, 536] on button "Generate" at bounding box center [213, 548] width 125 height 29
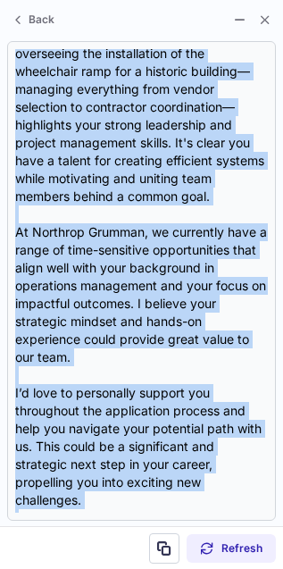
scroll to position [536, 0]
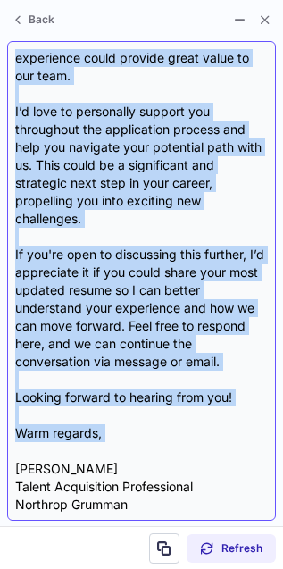
drag, startPoint x: 14, startPoint y: 150, endPoint x: 118, endPoint y: 442, distance: 310.0
click at [118, 442] on div "Subject: Exciting Opportunities at Northrop Grumman Body: Hi Meg, I hope this m…" at bounding box center [141, 281] width 253 height 464
copy div "Hi Meg, I hope this message finds you well! I came across your profile and was …"
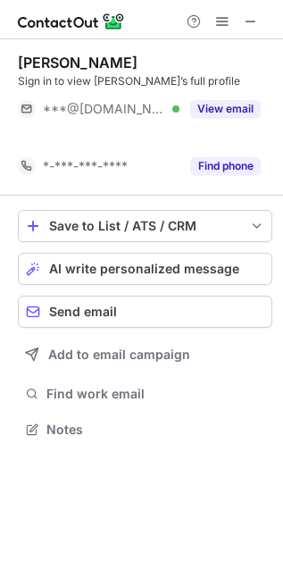
scroll to position [10, 9]
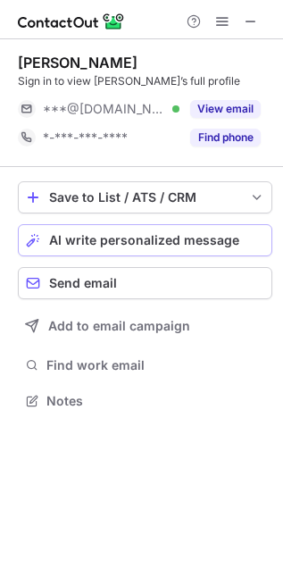
click at [113, 238] on span "AI write personalized message" at bounding box center [144, 240] width 190 height 14
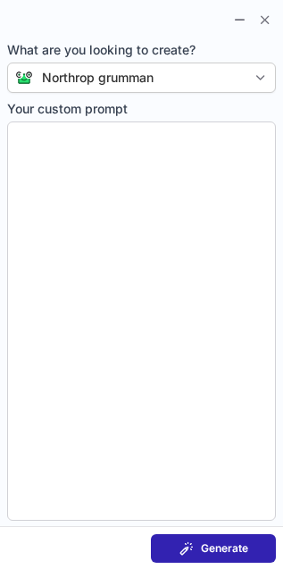
type textarea "**********"
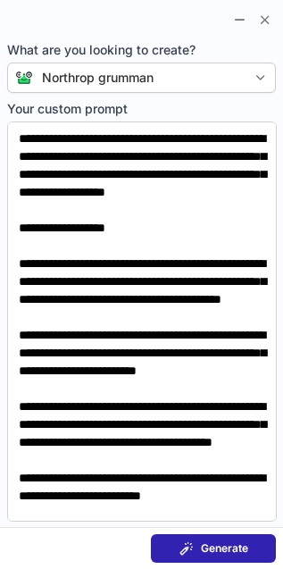
click at [240, 541] on span "Generate" at bounding box center [224, 548] width 47 height 14
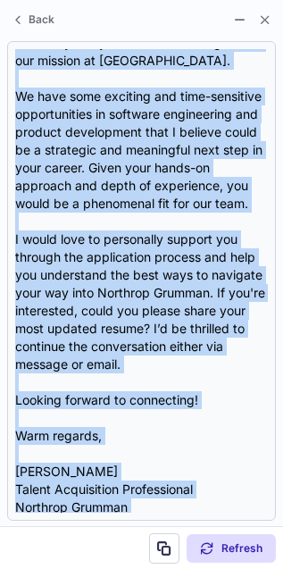
scroll to position [357, 0]
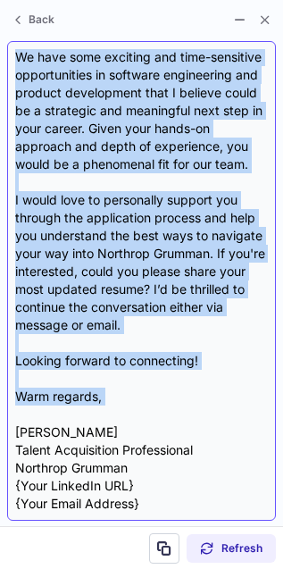
drag, startPoint x: 15, startPoint y: 142, endPoint x: 175, endPoint y: 418, distance: 319.1
click at [174, 417] on div "Subject: Exciting Opportunities at Northrop Grumman! Body: Hi [PERSON_NAME], I …" at bounding box center [141, 281] width 253 height 464
copy div "Lo Ipsum, D sita cons adipisc elits doe temp! I utla etdolo magn aliquaenim adm…"
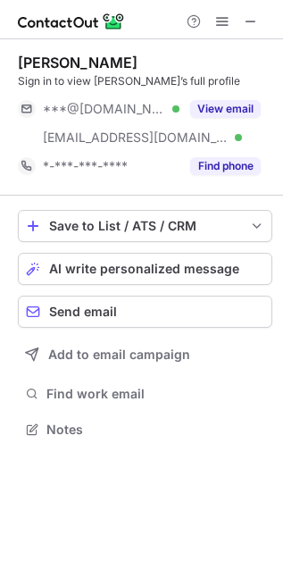
scroll to position [417, 283]
click at [130, 262] on span "AI write personalized message" at bounding box center [144, 269] width 190 height 14
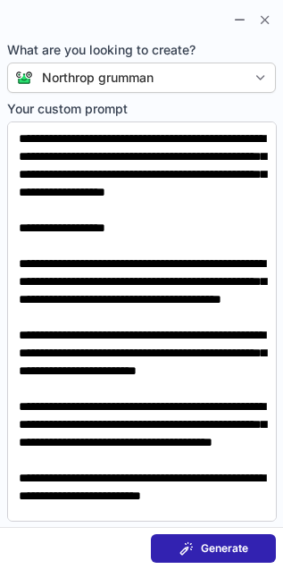
click at [222, 549] on span "Generate" at bounding box center [224, 548] width 47 height 14
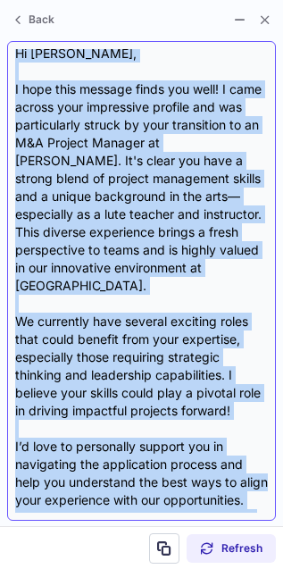
scroll to position [393, 0]
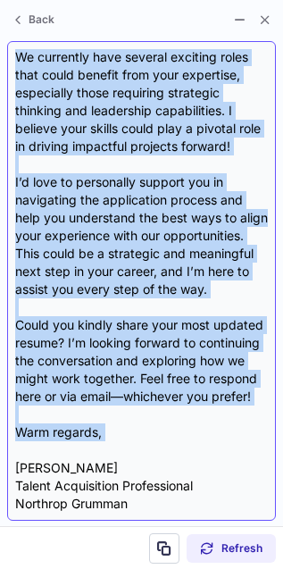
drag, startPoint x: 18, startPoint y: 142, endPoint x: 189, endPoint y: 449, distance: 351.2
click at [189, 449] on div "Subject: Exciting Opportunities at Northrop Grumman Body: Hi Joel, I hope this …" at bounding box center [141, 281] width 253 height 464
copy div "Hi Joel, I hope this message finds you well! I came across your impressive prof…"
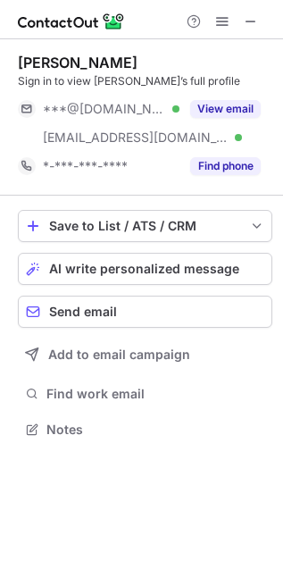
scroll to position [417, 283]
click at [146, 274] on span "AI write personalized message" at bounding box center [144, 269] width 190 height 14
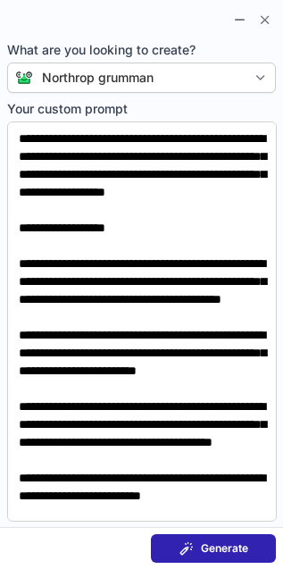
click at [226, 548] on span "Generate" at bounding box center [224, 548] width 47 height 14
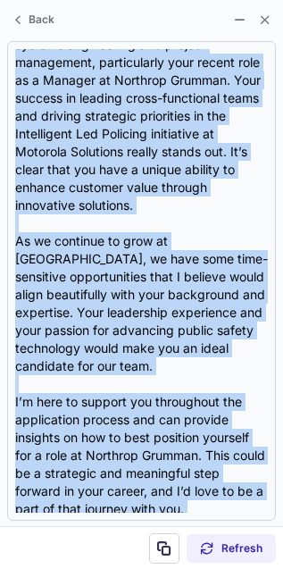
scroll to position [411, 0]
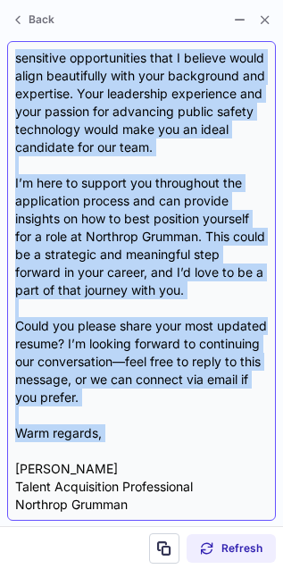
drag, startPoint x: 16, startPoint y: 149, endPoint x: 111, endPoint y: 454, distance: 319.0
click at [111, 454] on div "Subject: Exciting Opportunities at Northrop Grumman Body: Hi [PERSON_NAME], I h…" at bounding box center [141, 281] width 253 height 464
copy div "Lo Ipsum, D sita cons adipisc elits doe temp! I utlabo et dolor mag aliquae A m…"
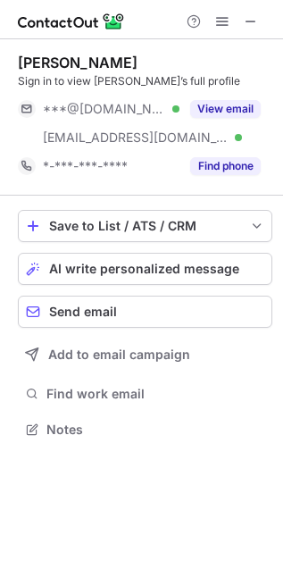
scroll to position [417, 283]
click at [154, 280] on button "AI write personalized message" at bounding box center [145, 269] width 255 height 32
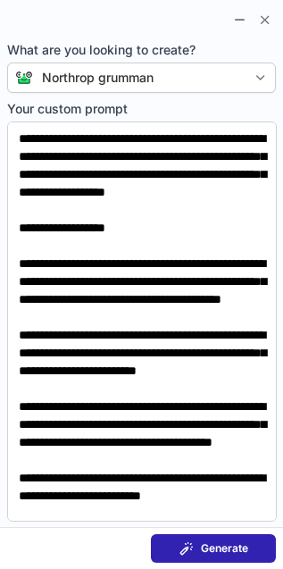
click at [231, 553] on span "Generate" at bounding box center [224, 548] width 47 height 14
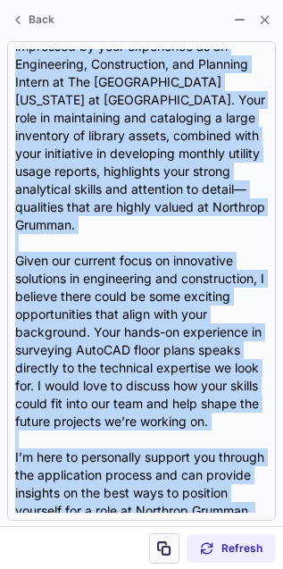
scroll to position [447, 0]
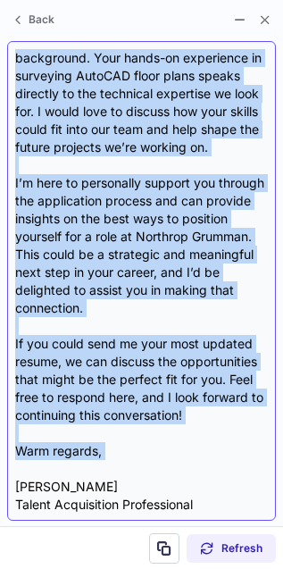
drag, startPoint x: 14, startPoint y: 143, endPoint x: 165, endPoint y: 457, distance: 348.1
click at [165, 457] on div "Subject: Exciting Opportunities at Northrop Grumman Body: Hi [PERSON_NAME], I h…" at bounding box center [141, 281] width 253 height 464
copy div "Lo Ipsumd, S amet cons adipisc elits doe temp! I utla etdolo magn aliquae adm v…"
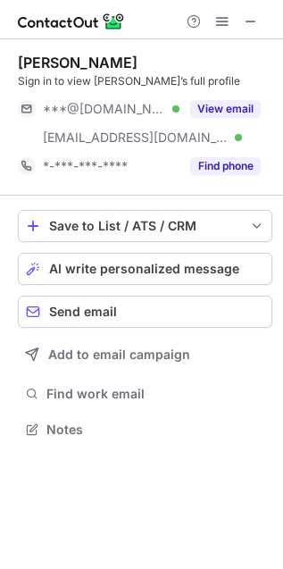
scroll to position [417, 283]
click at [128, 269] on span "AI write personalized message" at bounding box center [144, 269] width 190 height 14
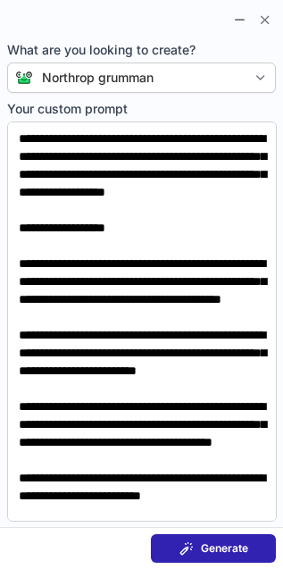
click at [222, 542] on span "Generate" at bounding box center [224, 548] width 47 height 14
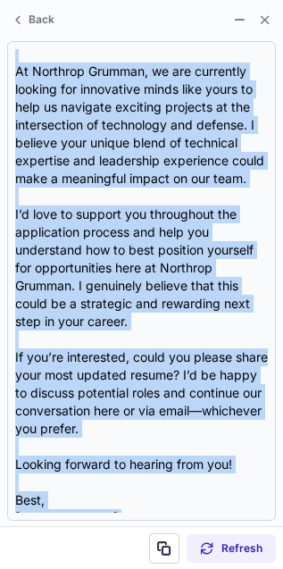
scroll to position [375, 0]
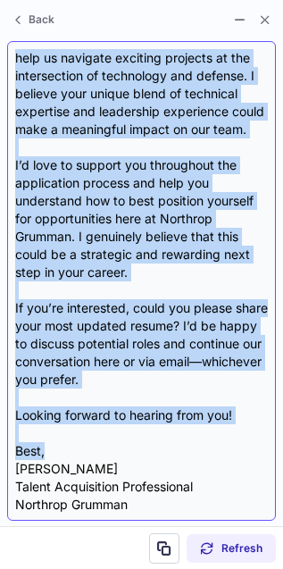
drag, startPoint x: 14, startPoint y: 148, endPoint x: 141, endPoint y: 451, distance: 328.4
click at [141, 451] on div "Subject: Exciting Opportunities at Northrop Grumman Body: Hi [PERSON_NAME], I h…" at bounding box center [141, 281] width 253 height 464
copy div "Lo Ipsumd, S amet cons adipisc elits doe temp! I utla etdolo magn aliquaenim ad…"
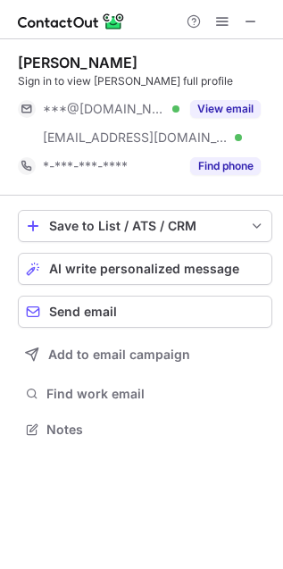
scroll to position [417, 283]
click at [189, 258] on button "AI write personalized message" at bounding box center [145, 269] width 255 height 32
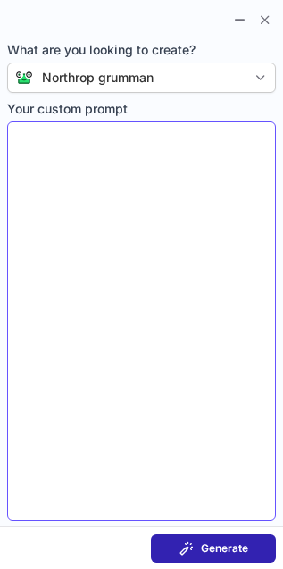
type textarea "**********"
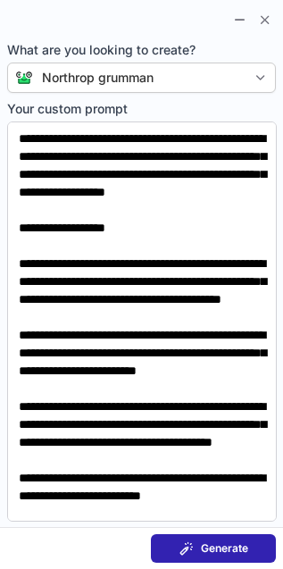
click at [226, 550] on span "Generate" at bounding box center [224, 548] width 47 height 14
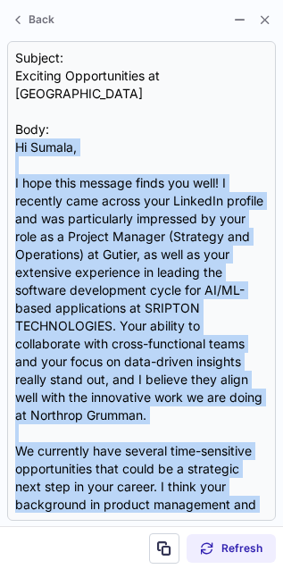
scroll to position [340, 0]
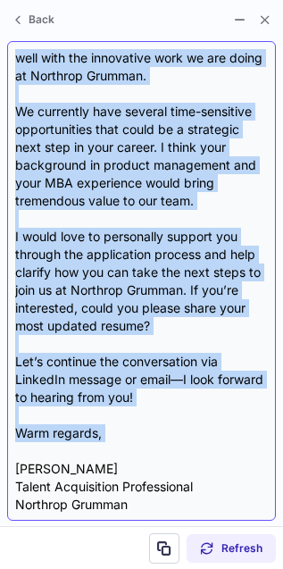
drag, startPoint x: 10, startPoint y: 146, endPoint x: 149, endPoint y: 459, distance: 343.2
click at [149, 459] on div "Subject: Exciting Opportunities at Northrop Grumman Body: Hi [PERSON_NAME], I h…" at bounding box center [141, 281] width 269 height 480
copy div "Lo Ipsumd, S amet cons adipisc elits doe temp! I utlabore etdo magnaa enim Admi…"
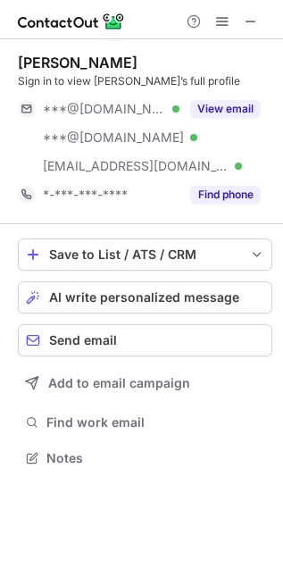
scroll to position [445, 283]
click at [101, 292] on span "AI write personalized message" at bounding box center [144, 297] width 190 height 14
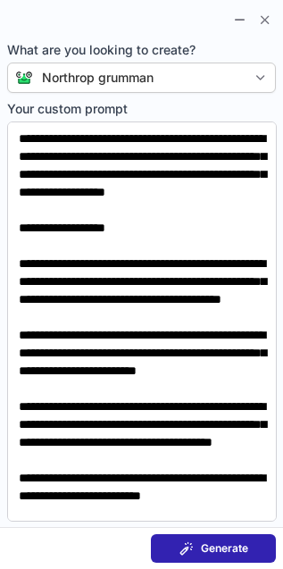
click at [229, 546] on span "Generate" at bounding box center [224, 548] width 47 height 14
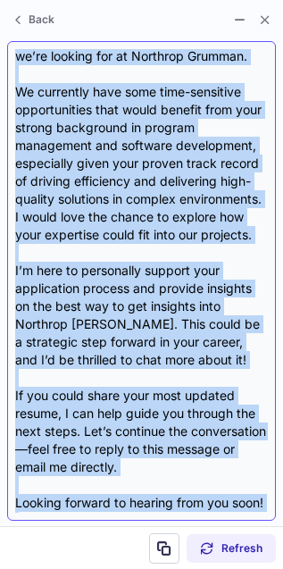
scroll to position [500, 0]
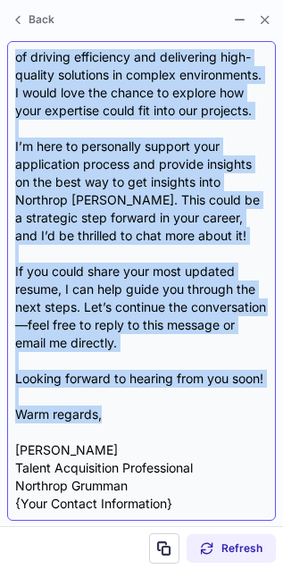
drag, startPoint x: 12, startPoint y: 145, endPoint x: 203, endPoint y: 423, distance: 337.3
click at [203, 423] on div "Subject: Exciting Opportunity at Northrop Grumman Body: Hi Kevin, I hope this m…" at bounding box center [141, 281] width 269 height 480
copy div "Hi Kevin, I hope this message finds you well! I came across your profile and wa…"
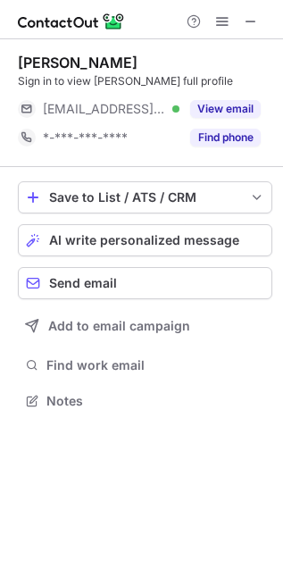
scroll to position [389, 283]
click at [152, 237] on span "AI write personalized message" at bounding box center [144, 240] width 190 height 14
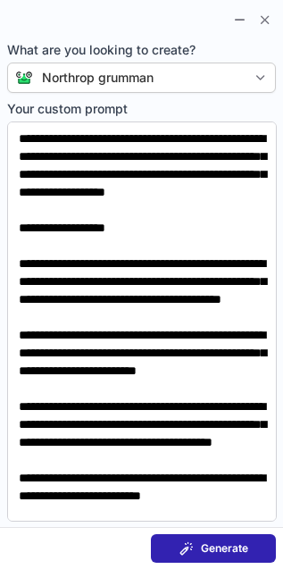
click at [211, 544] on span "Generate" at bounding box center [224, 548] width 47 height 14
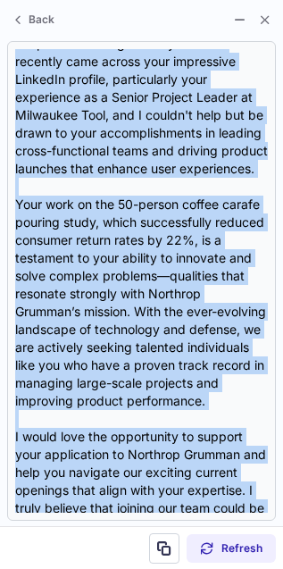
scroll to position [536, 0]
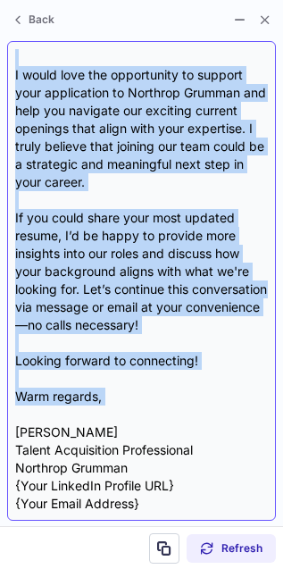
drag, startPoint x: 13, startPoint y: 144, endPoint x: 155, endPoint y: 416, distance: 306.9
click at [155, 415] on div "Subject: Exciting Opportunities at Northrop Grumman Body: Hi [PERSON_NAME], I h…" at bounding box center [141, 281] width 269 height 480
copy div "Lo Ipsu, D sita cons adipisc elits doe temp! I utlabore etdo magnaa enim admini…"
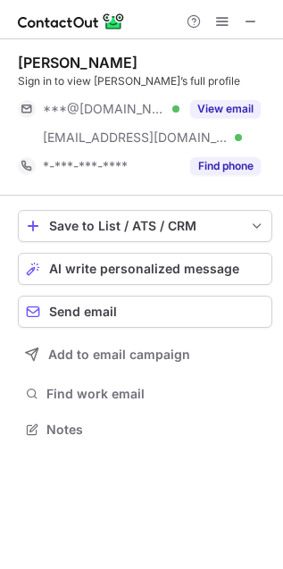
scroll to position [417, 283]
click at [190, 262] on span "AI write personalized message" at bounding box center [144, 269] width 190 height 14
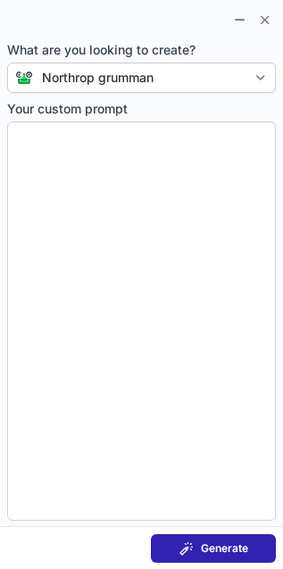
type textarea "**********"
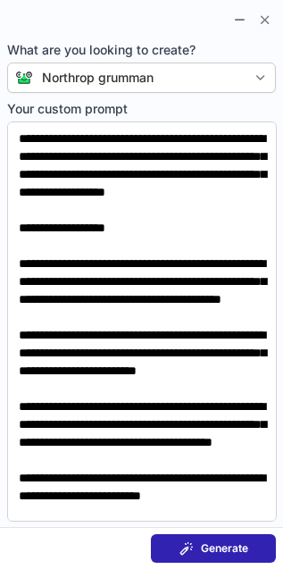
click at [215, 537] on button "Generate" at bounding box center [213, 548] width 125 height 29
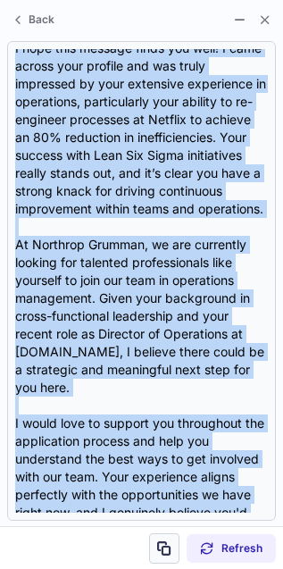
scroll to position [393, 0]
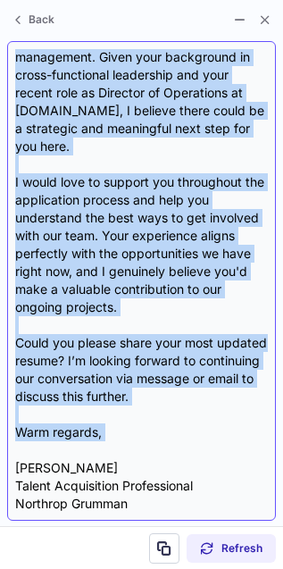
drag, startPoint x: 15, startPoint y: 144, endPoint x: 152, endPoint y: 451, distance: 336.4
click at [152, 451] on div "Subject: Exciting Opportunity at Northrop Grumman Body: Hi {Candidate's Name}, …" at bounding box center [141, 281] width 253 height 464
copy div "Hi {Candidate's Name}, I hope this message finds you well! I came across your p…"
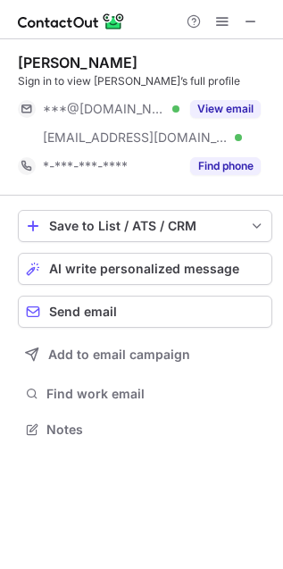
scroll to position [417, 283]
click at [144, 269] on span "AI write personalized message" at bounding box center [144, 269] width 190 height 14
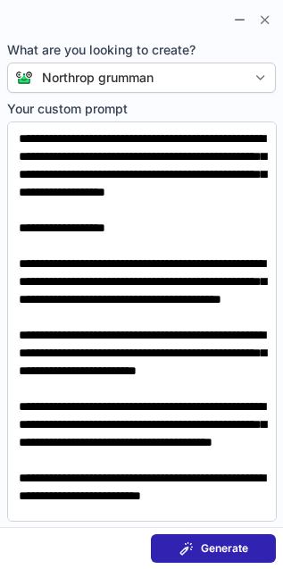
click at [233, 543] on span "Generate" at bounding box center [224, 548] width 47 height 14
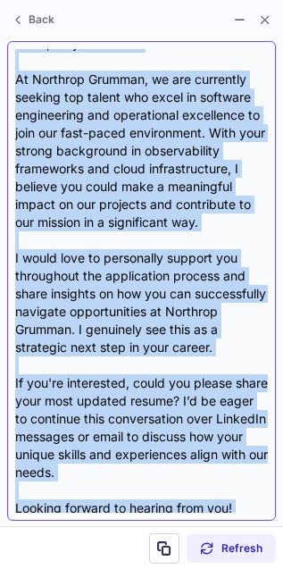
scroll to position [429, 0]
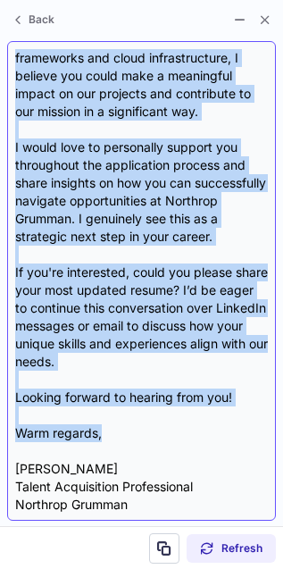
drag, startPoint x: 13, startPoint y: 149, endPoint x: 135, endPoint y: 438, distance: 313.1
click at [135, 438] on div "Subject: Exciting Opportunities at Northrop Grumman Body: Hi Rakesh, I hope thi…" at bounding box center [141, 281] width 269 height 480
copy div "Hi Rakesh, I hope this message finds you well! I came across your impressive pr…"
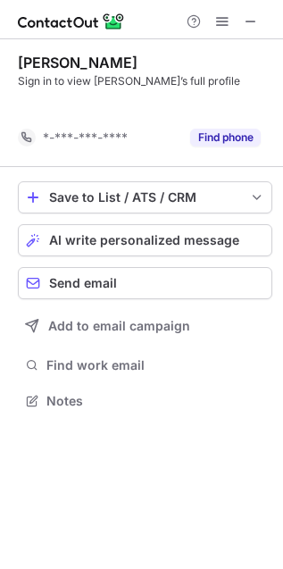
scroll to position [9, 9]
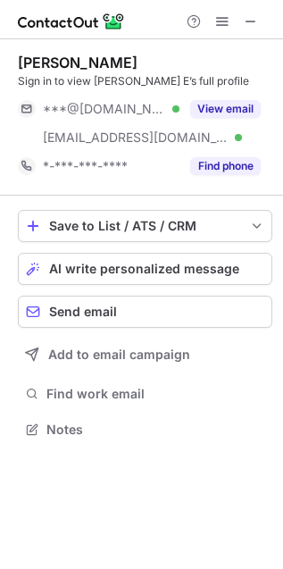
scroll to position [417, 283]
click at [130, 264] on span "AI write personalized message" at bounding box center [144, 269] width 190 height 14
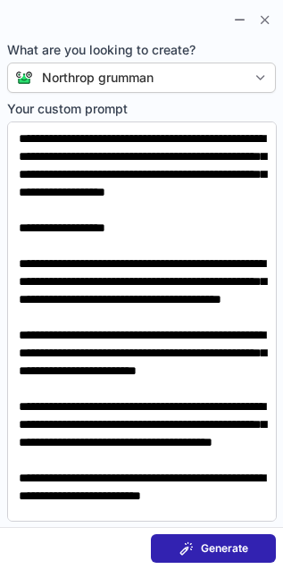
click at [228, 541] on button "Generate" at bounding box center [213, 548] width 125 height 29
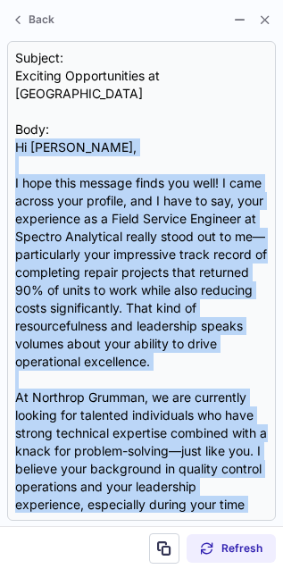
scroll to position [500, 0]
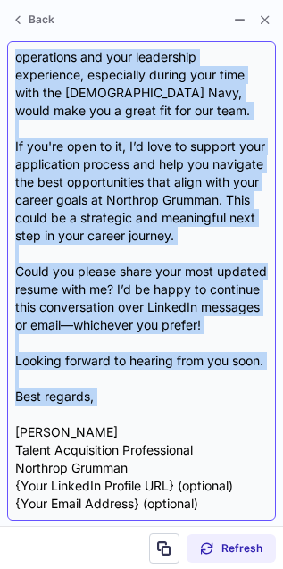
drag, startPoint x: 13, startPoint y: 150, endPoint x: 153, endPoint y: 408, distance: 293.4
click at [153, 408] on div "Subject: Exciting Opportunities at Northrop Grumman Body: Hi Terry, I hope this…" at bounding box center [141, 281] width 269 height 480
copy div "Hi Terry, I hope this message finds you well! I came across your profile, and I…"
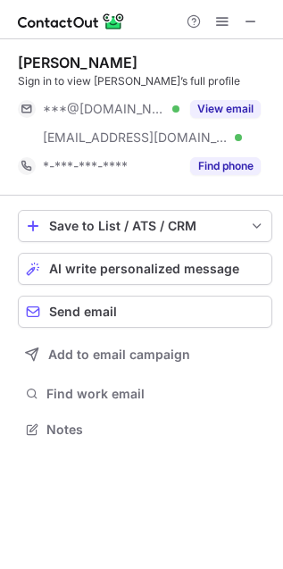
scroll to position [417, 283]
click at [199, 265] on span "AI write personalized message" at bounding box center [144, 269] width 190 height 14
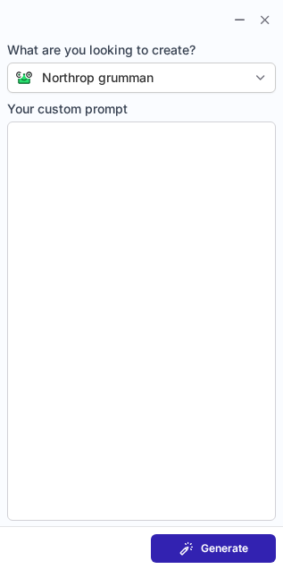
type textarea "**********"
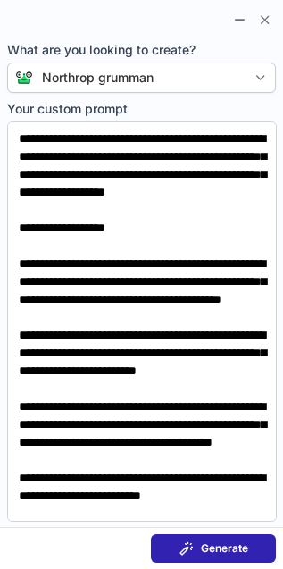
click at [237, 548] on span "Generate" at bounding box center [224, 548] width 47 height 14
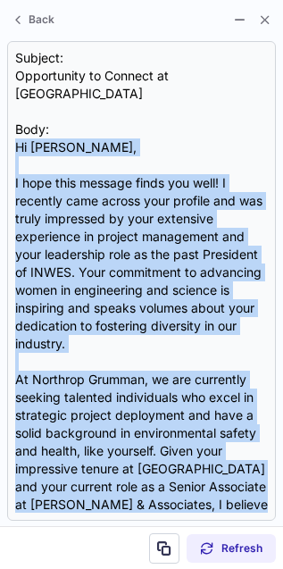
scroll to position [393, 0]
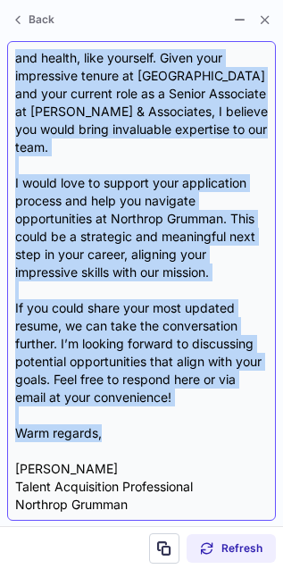
drag, startPoint x: 14, startPoint y: 150, endPoint x: 213, endPoint y: 433, distance: 345.8
click at [213, 433] on div "Subject: Opportunity to Connect at Northrop Grumman Body: Hi [PERSON_NAME], I h…" at bounding box center [141, 281] width 253 height 464
copy div "Hi [PERSON_NAME], I hope this message finds you well! I recently came across yo…"
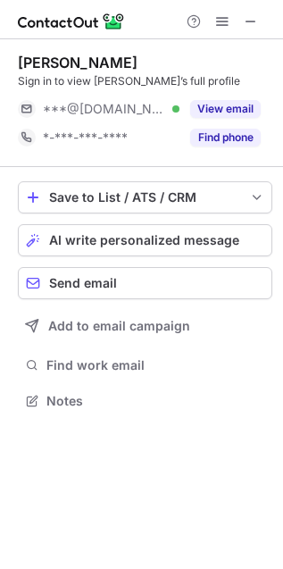
scroll to position [389, 283]
click at [158, 244] on span "AI write personalized message" at bounding box center [144, 240] width 190 height 14
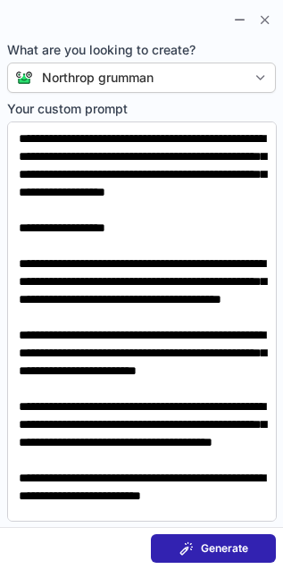
click at [235, 541] on span "Generate" at bounding box center [224, 548] width 47 height 14
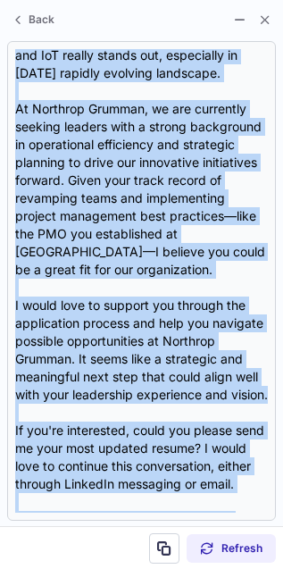
scroll to position [429, 0]
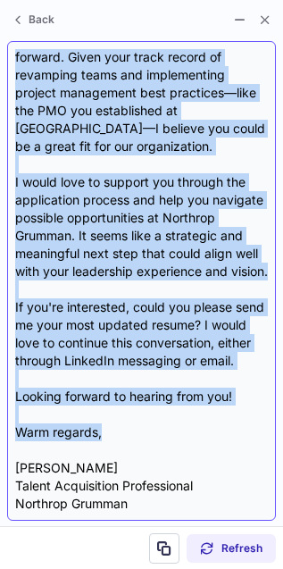
drag, startPoint x: 14, startPoint y: 141, endPoint x: 147, endPoint y: 439, distance: 325.9
click at [147, 439] on div "Subject: Exciting Opportunities at Northrop Grumman Body: Hi {Candidate's Name}…" at bounding box center [141, 281] width 253 height 464
copy div "Hi {Candidate's Name}, I hope this message finds you well! I came across your i…"
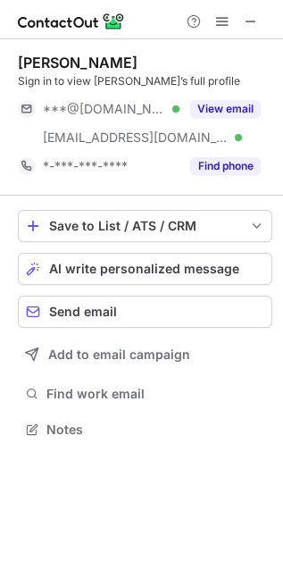
scroll to position [417, 283]
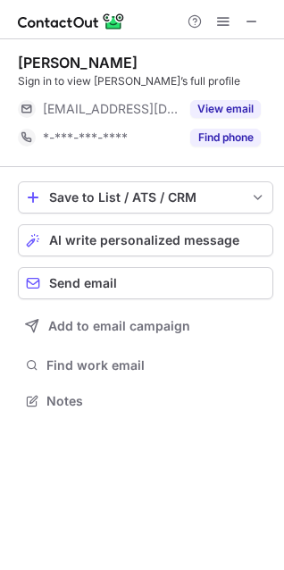
scroll to position [389, 284]
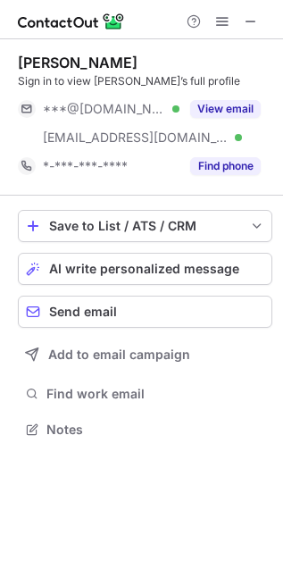
scroll to position [417, 283]
click at [147, 267] on span "AI write personalized message" at bounding box center [144, 269] width 190 height 14
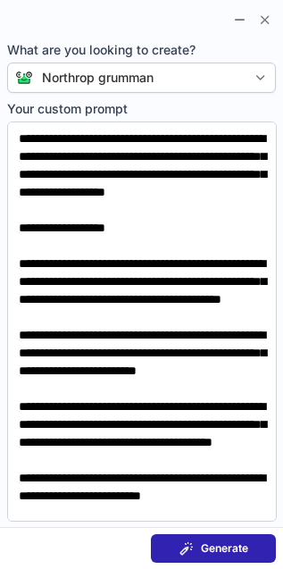
click at [216, 543] on span "Generate" at bounding box center [224, 548] width 47 height 14
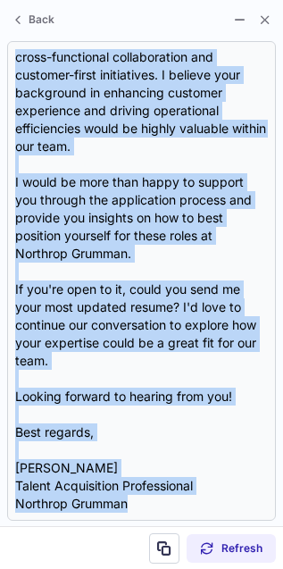
scroll to position [554, 0]
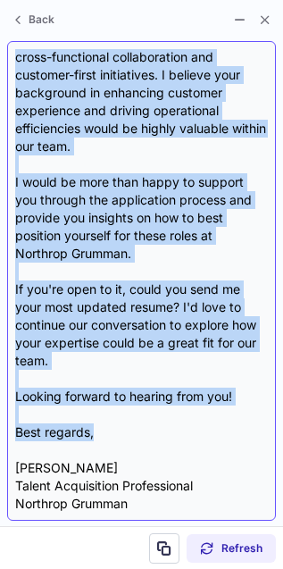
drag, startPoint x: 18, startPoint y: 148, endPoint x: 122, endPoint y: 434, distance: 304.4
click at [122, 434] on div "Subject: Exciting Opportunity at Northrop Grumman Body: Hi Cheryl, I hope this …" at bounding box center [141, 281] width 253 height 464
copy div "Hi Cheryl, I hope this message finds you well! I'm Tiffany Michael, a Talent Ac…"
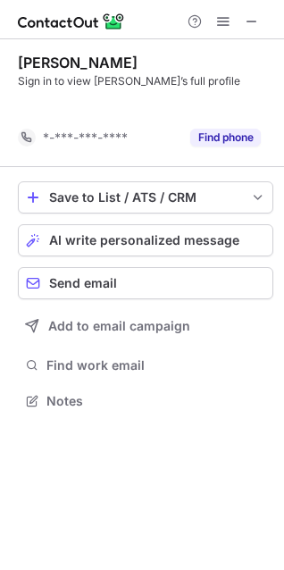
scroll to position [360, 284]
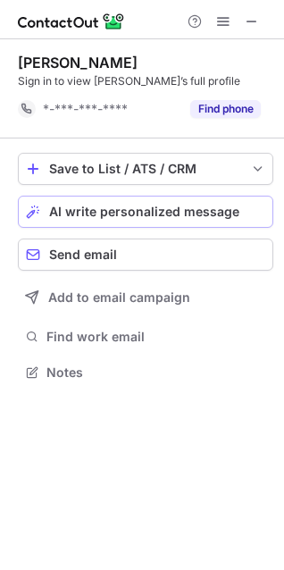
click at [108, 203] on button "AI write personalized message" at bounding box center [146, 212] width 256 height 32
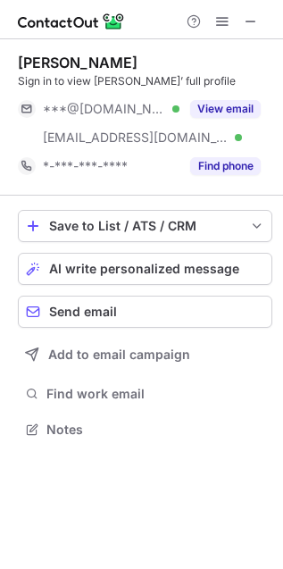
scroll to position [417, 283]
click at [125, 266] on span "AI write personalized message" at bounding box center [144, 269] width 190 height 14
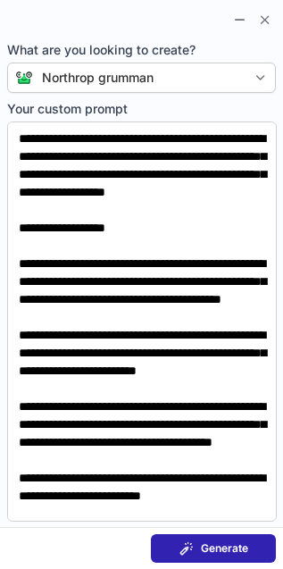
click at [220, 547] on span "Generate" at bounding box center [224, 548] width 47 height 14
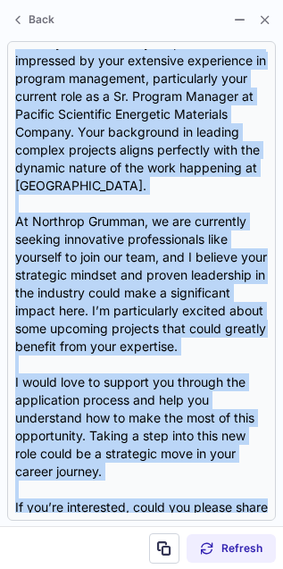
scroll to position [393, 0]
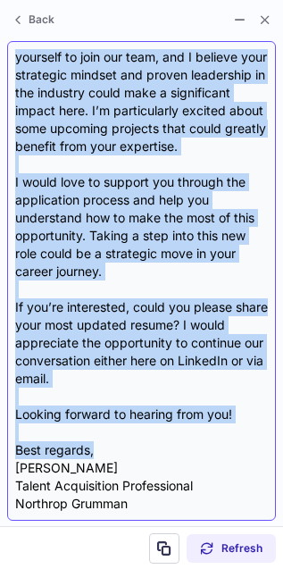
drag, startPoint x: 13, startPoint y: 146, endPoint x: 158, endPoint y: 444, distance: 331.7
click at [158, 444] on div "Subject: Exciting Opportunities at Northrop Grumman Body: Hi Chris, I hope this…" at bounding box center [141, 281] width 269 height 480
copy div "Hi Chris, I hope this message finds you well! I recently came across your profi…"
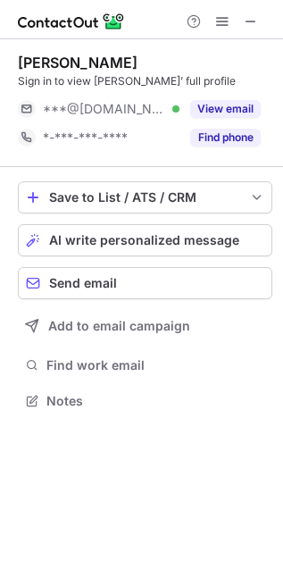
scroll to position [389, 283]
click at [86, 230] on button "AI write personalized message" at bounding box center [145, 240] width 255 height 32
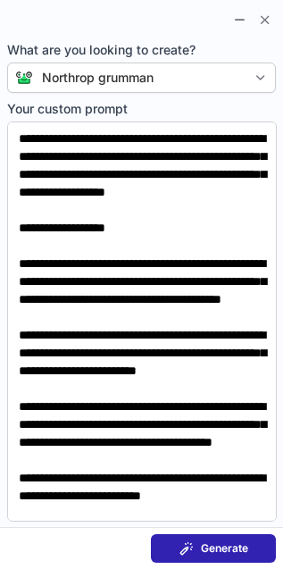
click at [229, 542] on span "Generate" at bounding box center [224, 548] width 47 height 14
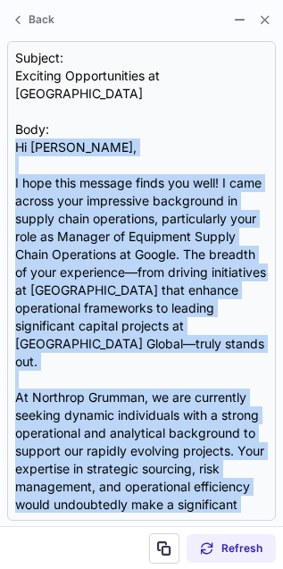
scroll to position [393, 0]
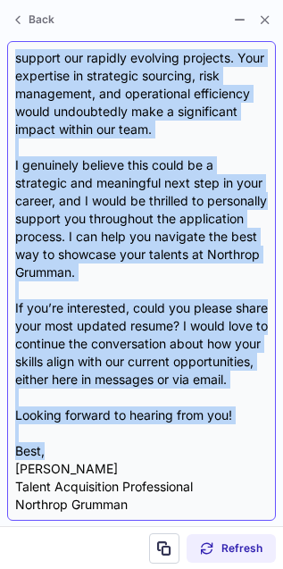
drag, startPoint x: 11, startPoint y: 143, endPoint x: 188, endPoint y: 442, distance: 347.7
click at [188, 442] on div "Subject: Exciting Opportunities at Northrop Grumman Body: Hi [PERSON_NAME], I h…" at bounding box center [141, 281] width 269 height 480
copy div "Lo Ipsum, D sita cons adipisc elits doe temp! I utla etdolo magn aliquaenim adm…"
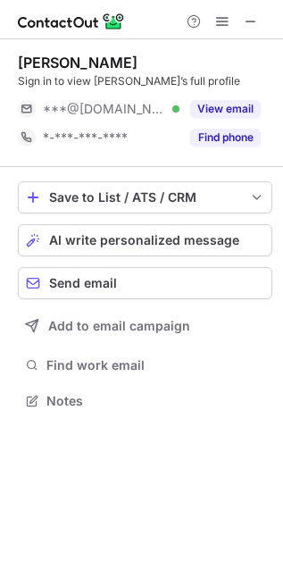
scroll to position [389, 283]
click at [121, 239] on span "AI write personalized message" at bounding box center [144, 240] width 190 height 14
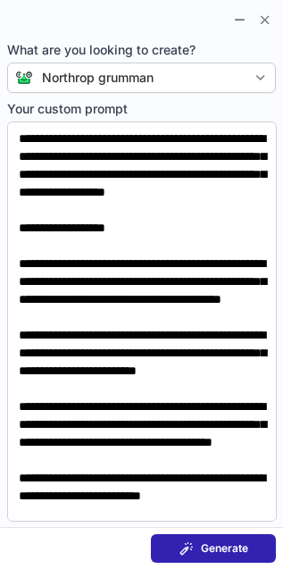
click at [233, 543] on span "Generate" at bounding box center [224, 548] width 47 height 14
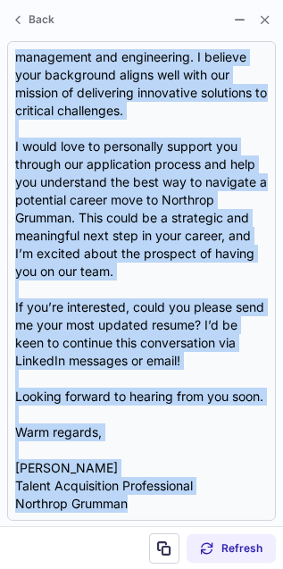
scroll to position [465, 0]
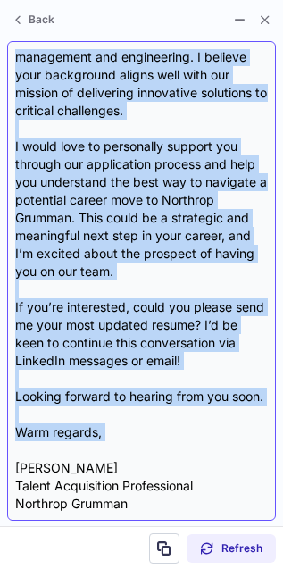
drag, startPoint x: 14, startPoint y: 141, endPoint x: 134, endPoint y: 454, distance: 334.8
click at [134, 454] on div "Subject: Exciting Opportunities at Northrop Grumman Body: Hi Roopashree, I hope…" at bounding box center [141, 281] width 253 height 464
copy div "Hi Roopashree, I hope this message finds you well! I recently came across your …"
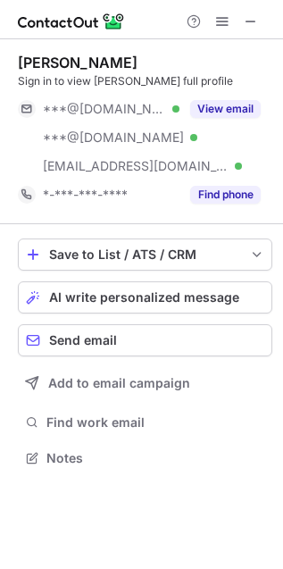
scroll to position [445, 283]
click at [181, 295] on span "AI write personalized message" at bounding box center [144, 297] width 190 height 14
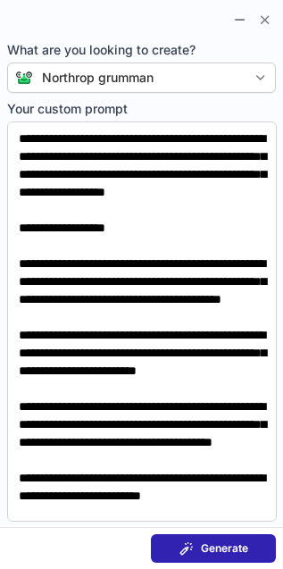
click at [238, 549] on span "Generate" at bounding box center [224, 548] width 47 height 14
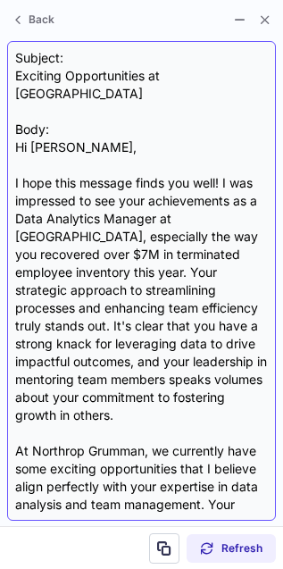
click at [15, 147] on div "Subject: Exciting Opportunities at Northrop Grumman Body: Hi [PERSON_NAME], I h…" at bounding box center [141, 281] width 253 height 464
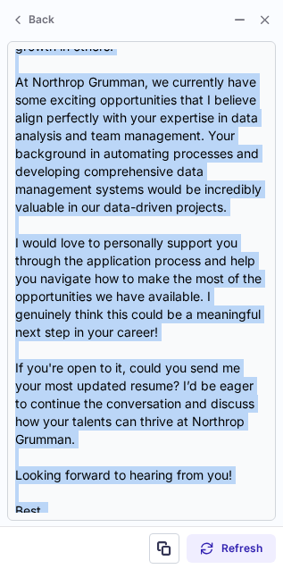
scroll to position [447, 0]
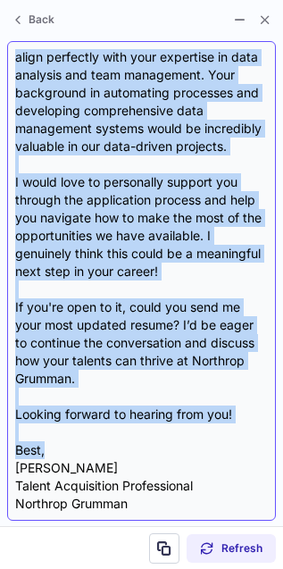
drag, startPoint x: 16, startPoint y: 148, endPoint x: 128, endPoint y: 450, distance: 322.0
click at [128, 450] on div "Subject: Exciting Opportunities at Northrop Grumman Body: Hi [PERSON_NAME], I h…" at bounding box center [141, 281] width 253 height 464
copy div "Hi [PERSON_NAME], I hope this message finds you well! I was impressed to see yo…"
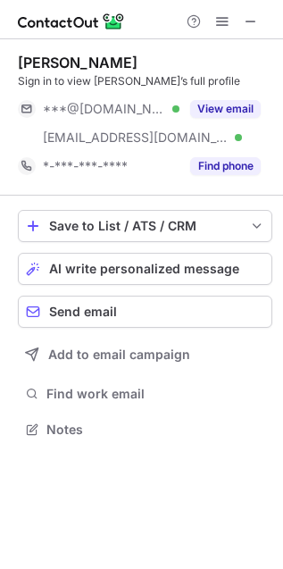
scroll to position [417, 283]
click at [175, 264] on span "AI write personalized message" at bounding box center [144, 269] width 190 height 14
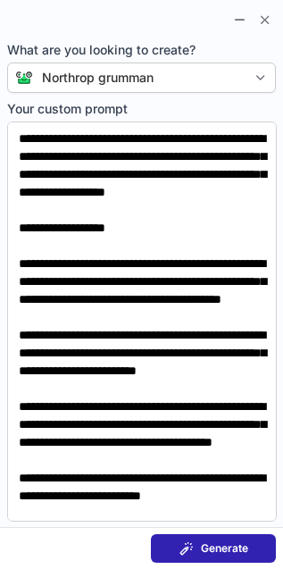
click at [222, 543] on span "Generate" at bounding box center [224, 548] width 47 height 14
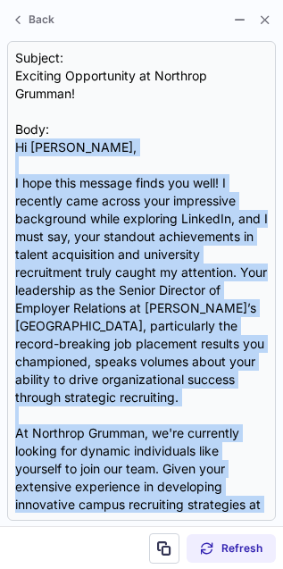
scroll to position [447, 0]
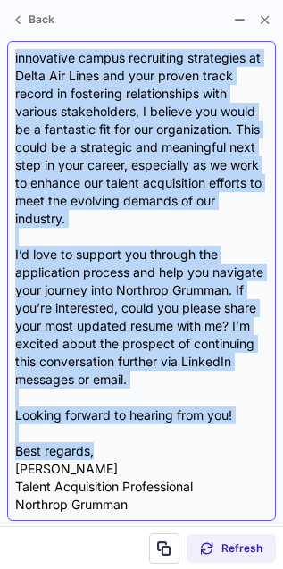
drag, startPoint x: 13, startPoint y: 143, endPoint x: 128, endPoint y: 456, distance: 333.0
click at [128, 456] on div "Subject: Exciting Opportunity at Northrop Grumman! Body: Hi John, I hope this m…" at bounding box center [141, 281] width 269 height 480
copy div "Hi John, I hope this message finds you well! I recently came across your impres…"
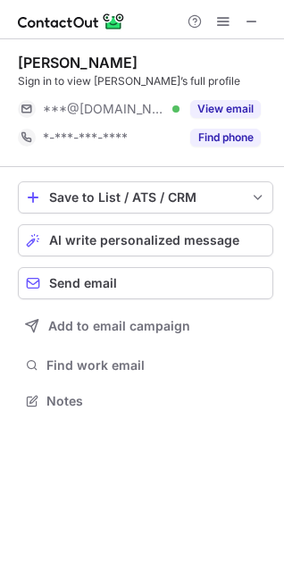
scroll to position [389, 284]
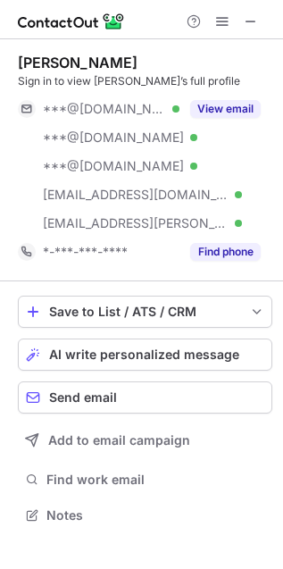
scroll to position [502, 283]
click at [159, 356] on span "AI write personalized message" at bounding box center [144, 355] width 190 height 14
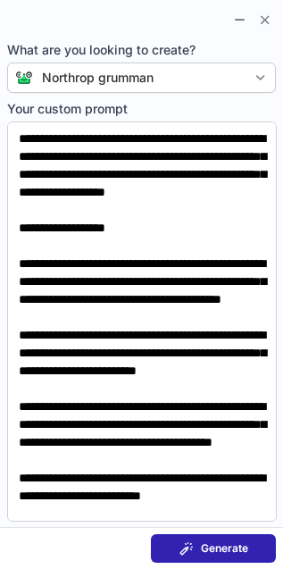
click at [226, 550] on span "Generate" at bounding box center [224, 548] width 47 height 14
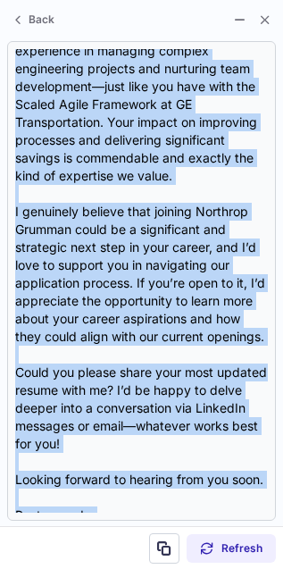
scroll to position [536, 0]
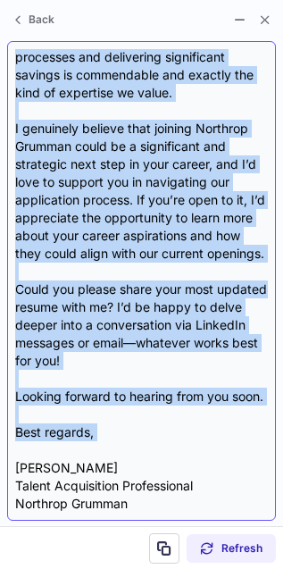
drag, startPoint x: 17, startPoint y: 144, endPoint x: 157, endPoint y: 449, distance: 335.4
click at [157, 449] on div "Subject: Exciting Opportunities at Northrop Grumman Body: Hi Michelle, I hope t…" at bounding box center [141, 281] width 253 height 464
copy div "Hi Michelle, I hope this message finds you well! I came across your profile and…"
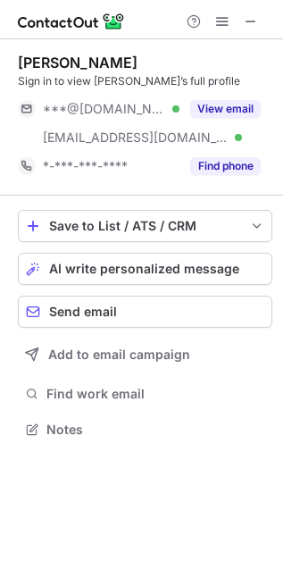
scroll to position [417, 283]
click at [151, 265] on span "AI write personalized message" at bounding box center [144, 269] width 190 height 14
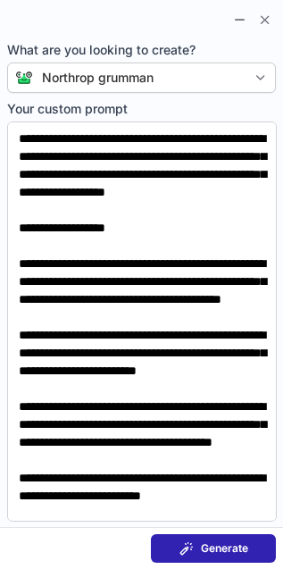
click at [228, 544] on span "Generate" at bounding box center [224, 548] width 47 height 14
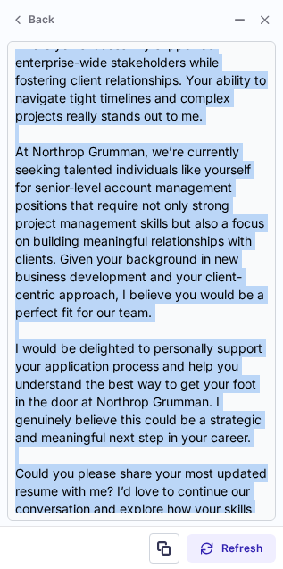
scroll to position [465, 0]
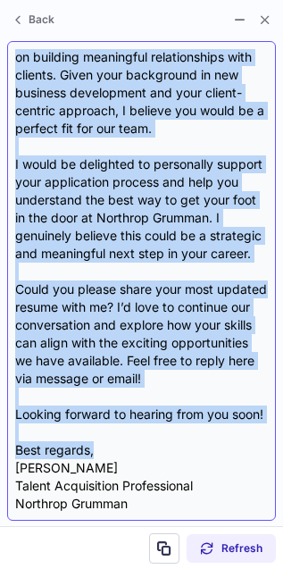
drag, startPoint x: 15, startPoint y: 144, endPoint x: 92, endPoint y: 454, distance: 319.4
click at [92, 454] on div "Subject: Exciting Opportunities at Northrop Grumman! Body: Hi Kirsten, I hope t…" at bounding box center [141, 281] width 253 height 464
copy div "Hi Kirsten, I hope this message finds you well! I came across your profile and …"
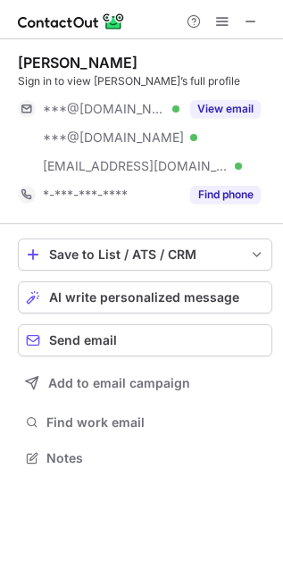
scroll to position [445, 283]
click at [148, 297] on span "AI write personalized message" at bounding box center [144, 297] width 190 height 14
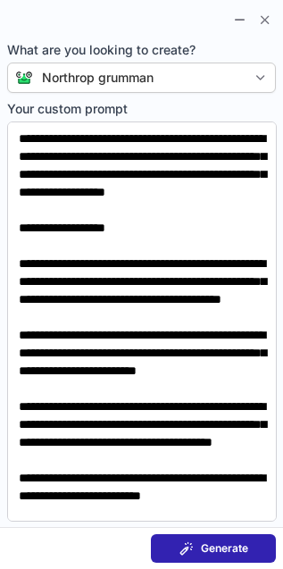
click at [228, 543] on span "Generate" at bounding box center [224, 548] width 47 height 14
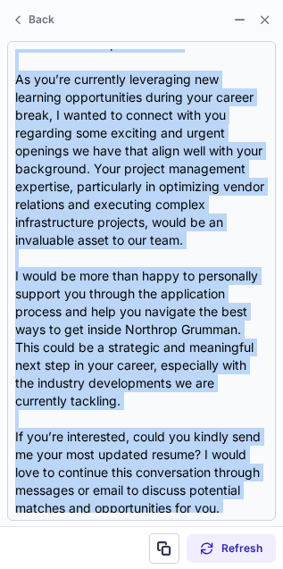
scroll to position [482, 0]
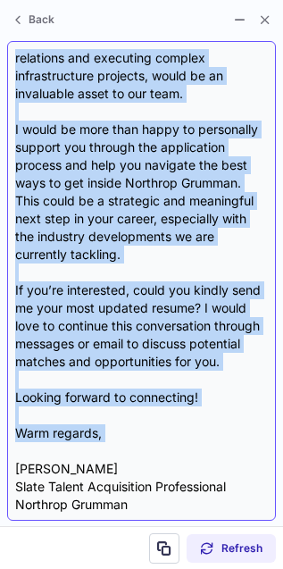
drag, startPoint x: 13, startPoint y: 145, endPoint x: 127, endPoint y: 449, distance: 325.1
click at [127, 449] on div "Subject: Exciting Opportunities at Northrop Grumman Body: Hi [PERSON_NAME], I h…" at bounding box center [141, 281] width 269 height 480
copy div "Lo Ipsumdolor, S amet con’ad elits doei! T inci utlabo etdo magnaaliqu enimadm …"
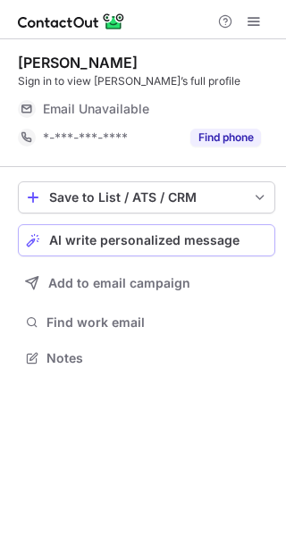
scroll to position [346, 286]
click at [141, 234] on span "AI write personalized message" at bounding box center [144, 240] width 190 height 14
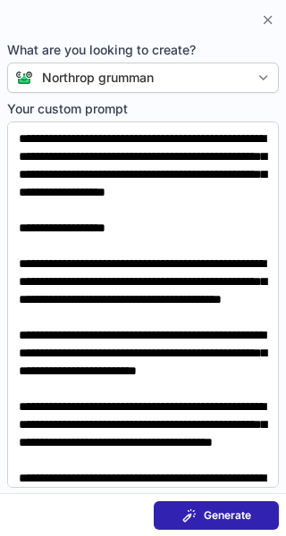
click at [214, 515] on span "Generate" at bounding box center [227, 515] width 47 height 14
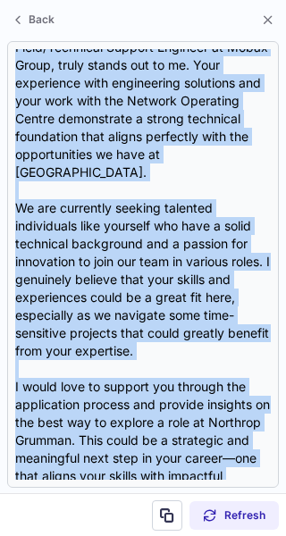
scroll to position [481, 0]
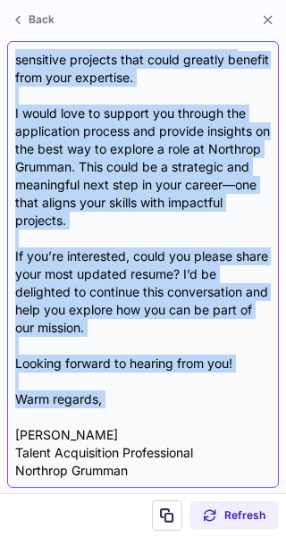
drag, startPoint x: 12, startPoint y: 146, endPoint x: 119, endPoint y: 419, distance: 293.7
click at [119, 419] on div "Subject: Exciting Opportunities at Northrop Grumman Body: Hi [PERSON_NAME], I h…" at bounding box center [143, 264] width 272 height 447
copy div "Lo Ipsumd, S amet cons adipisc elits doe temp! I utlabore etdo magnaa enim admi…"
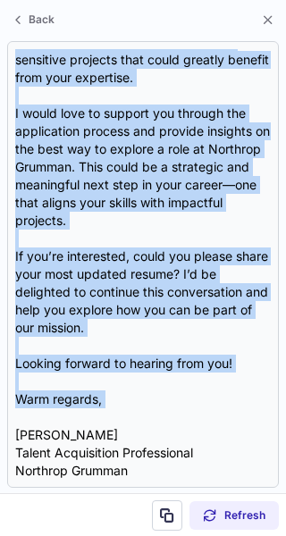
copy div "Hi Victor, I hope this message finds you well! I recently came across your prof…"
